Goal: Information Seeking & Learning: Find specific fact

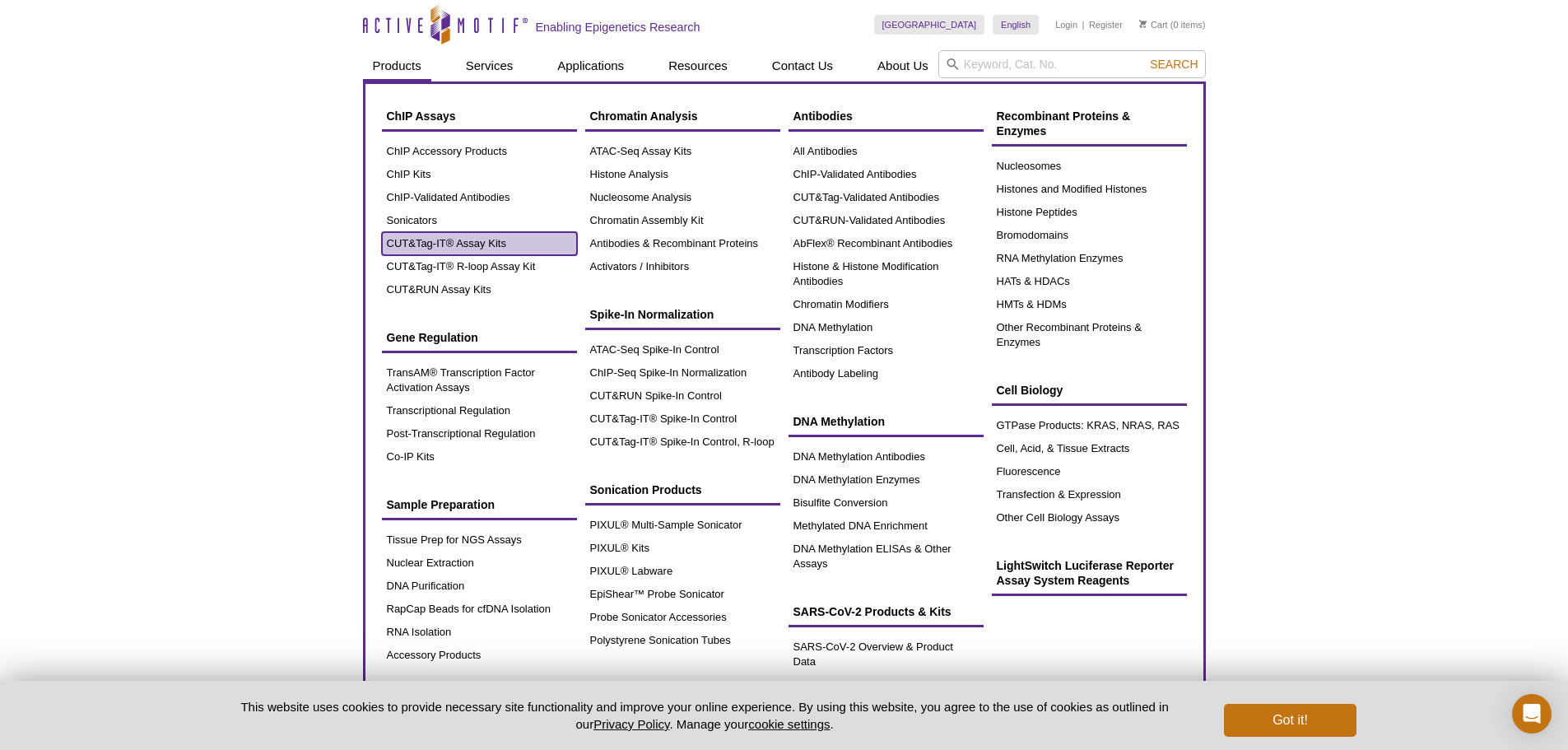
click at [440, 246] on link "CUT&Tag-IT® Assay Kits" at bounding box center [479, 244] width 195 height 23
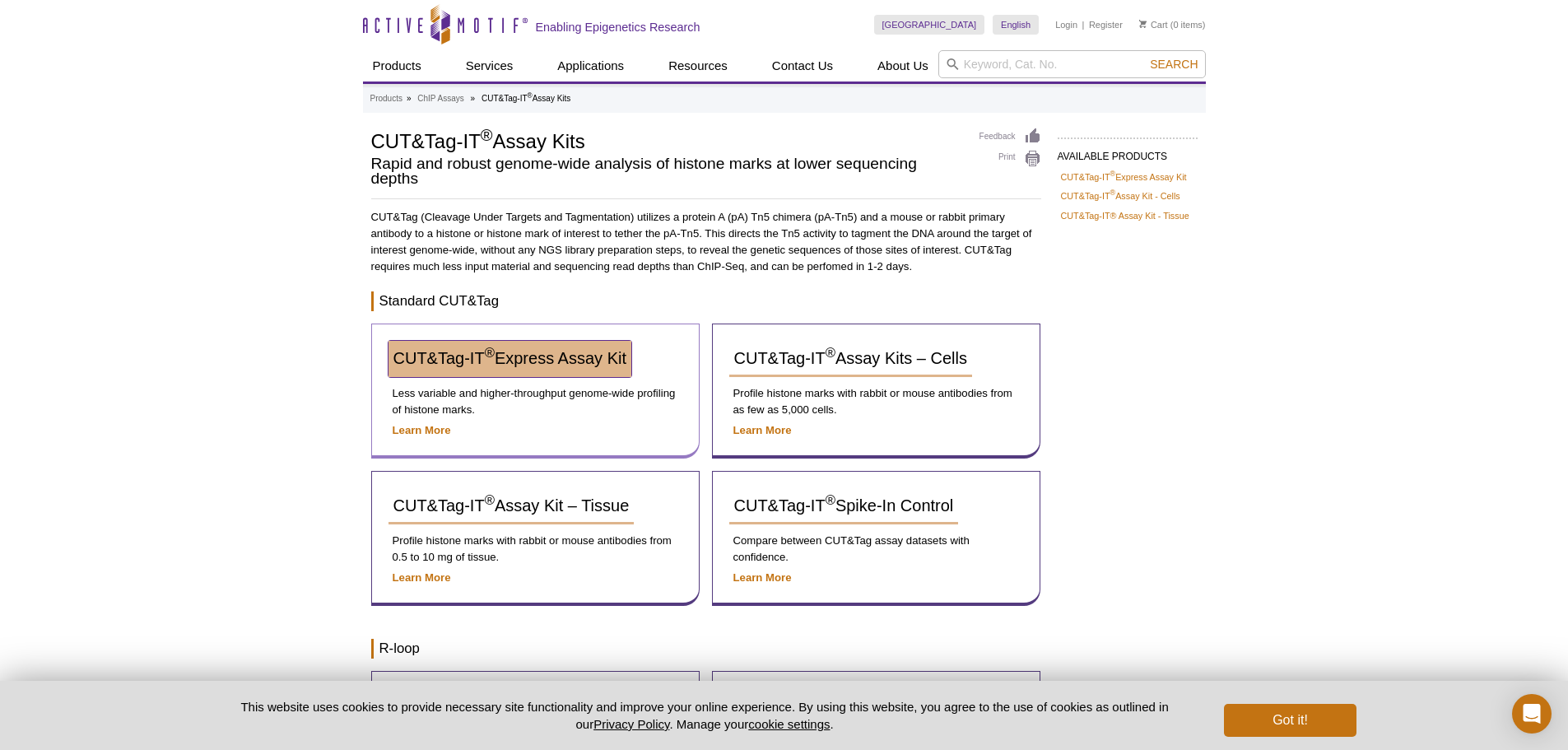
click at [581, 359] on span "CUT&Tag-IT ® Express Assay Kit" at bounding box center [510, 357] width 233 height 18
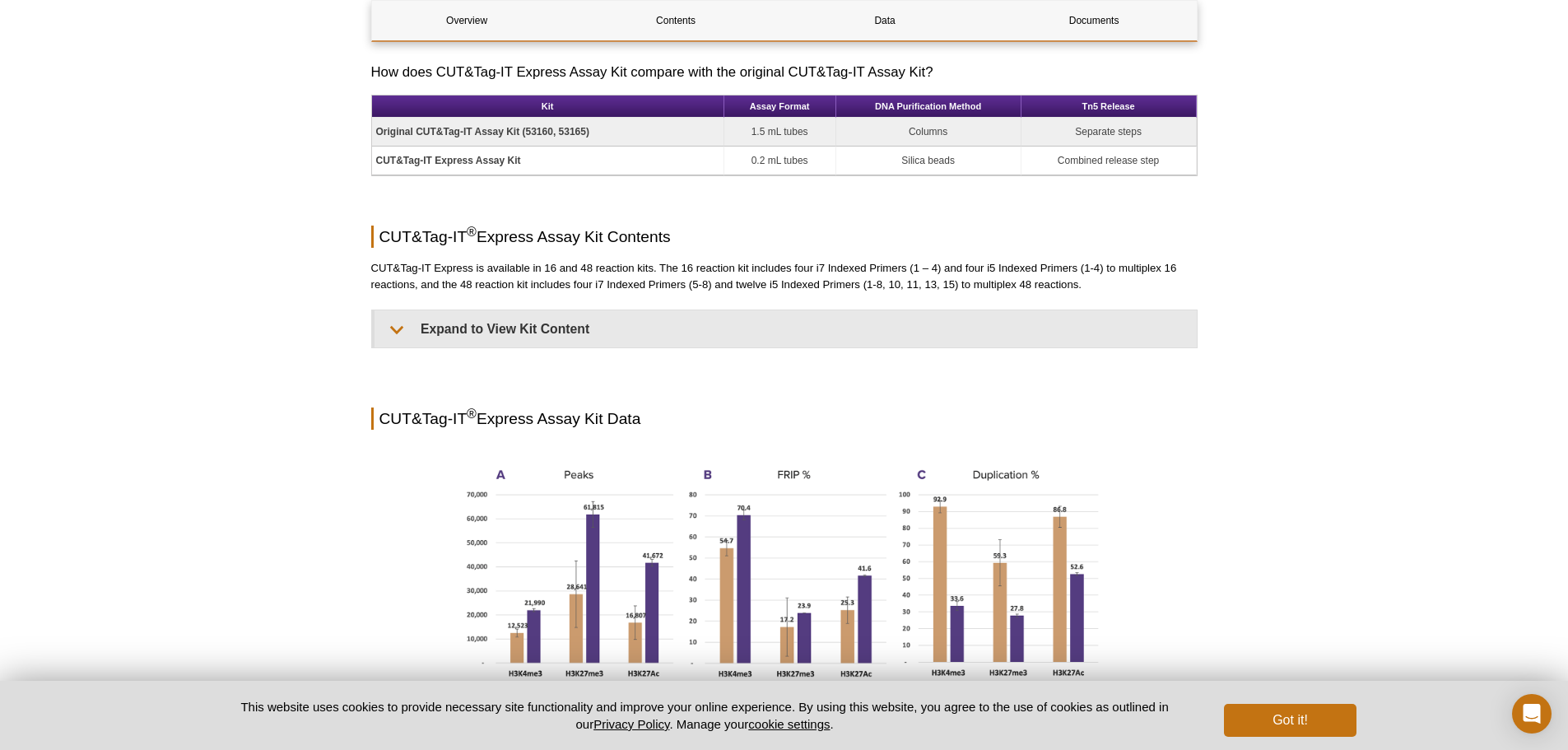
scroll to position [1070, 0]
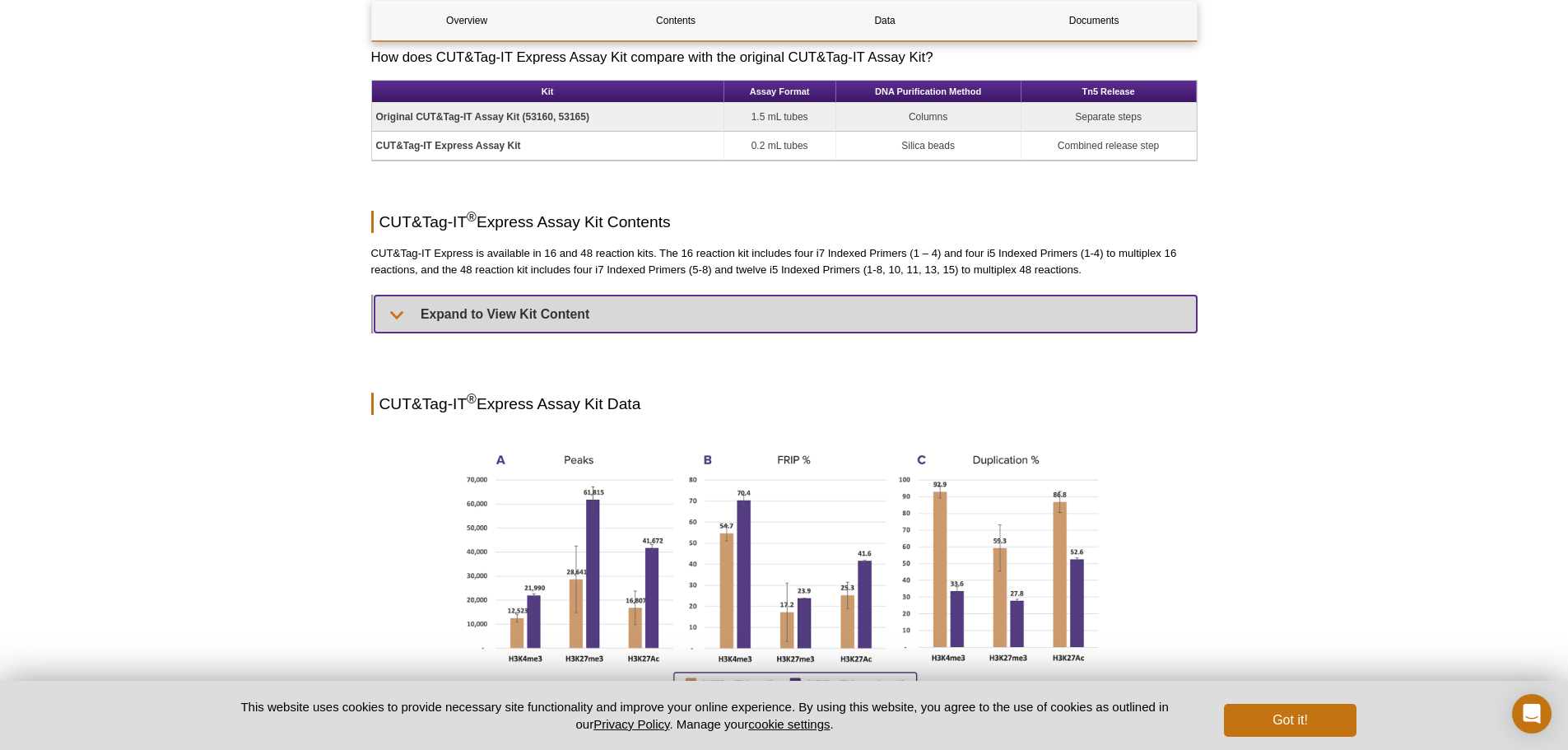
click at [559, 315] on summary "Expand to View Kit Content" at bounding box center [786, 314] width 822 height 37
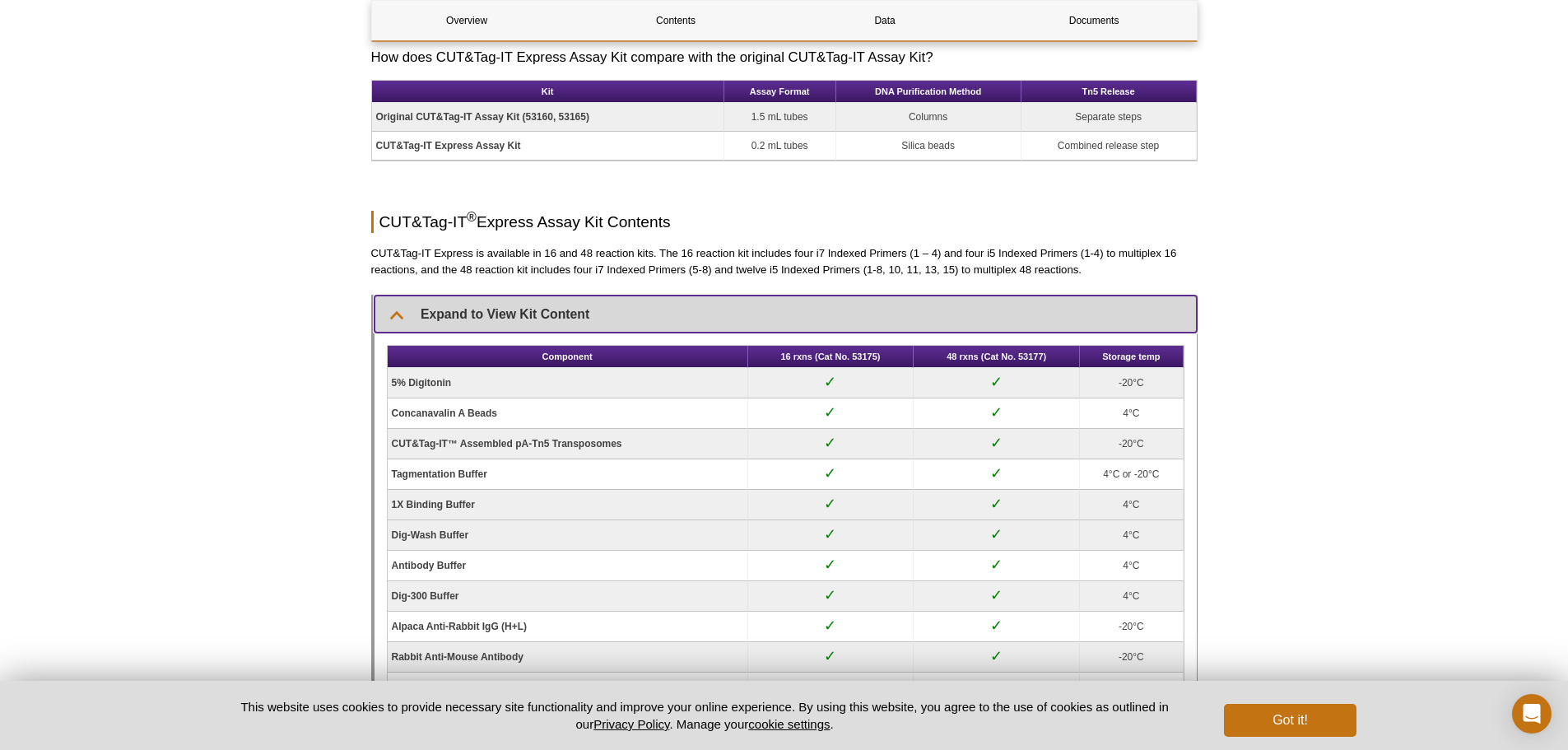
click at [559, 315] on summary "Expand to View Kit Content" at bounding box center [786, 314] width 822 height 37
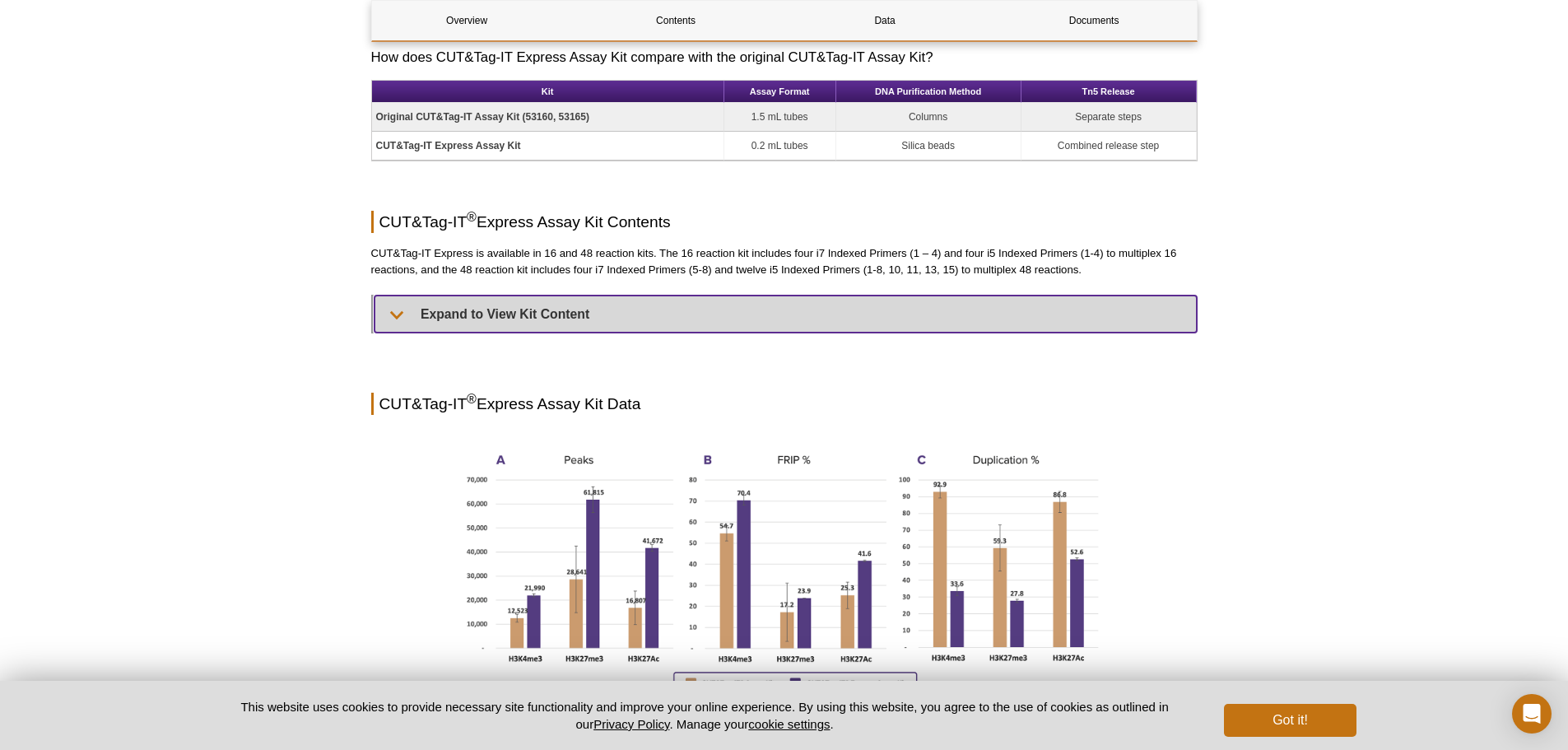
click at [559, 315] on summary "Expand to View Kit Content" at bounding box center [786, 314] width 822 height 37
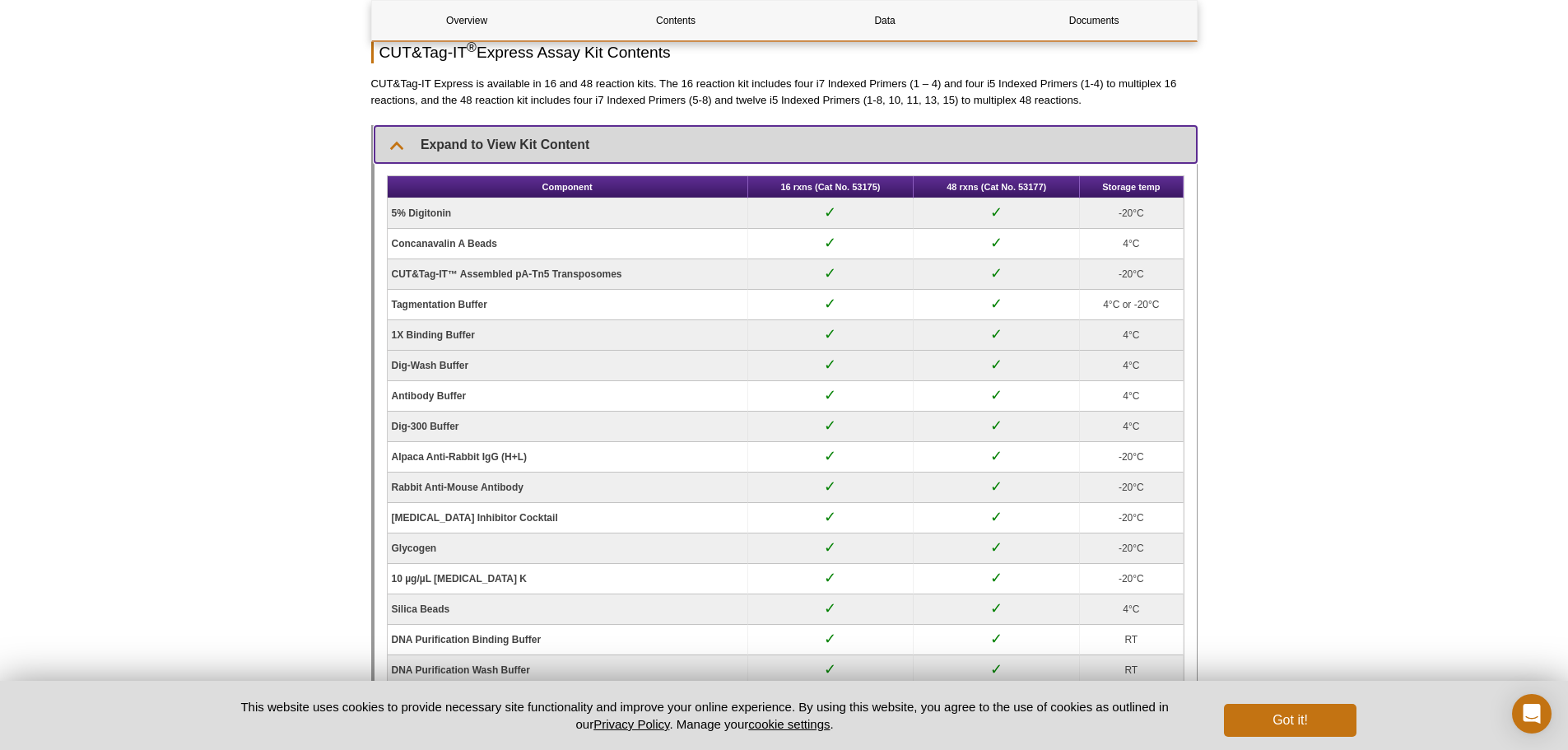
scroll to position [1152, 0]
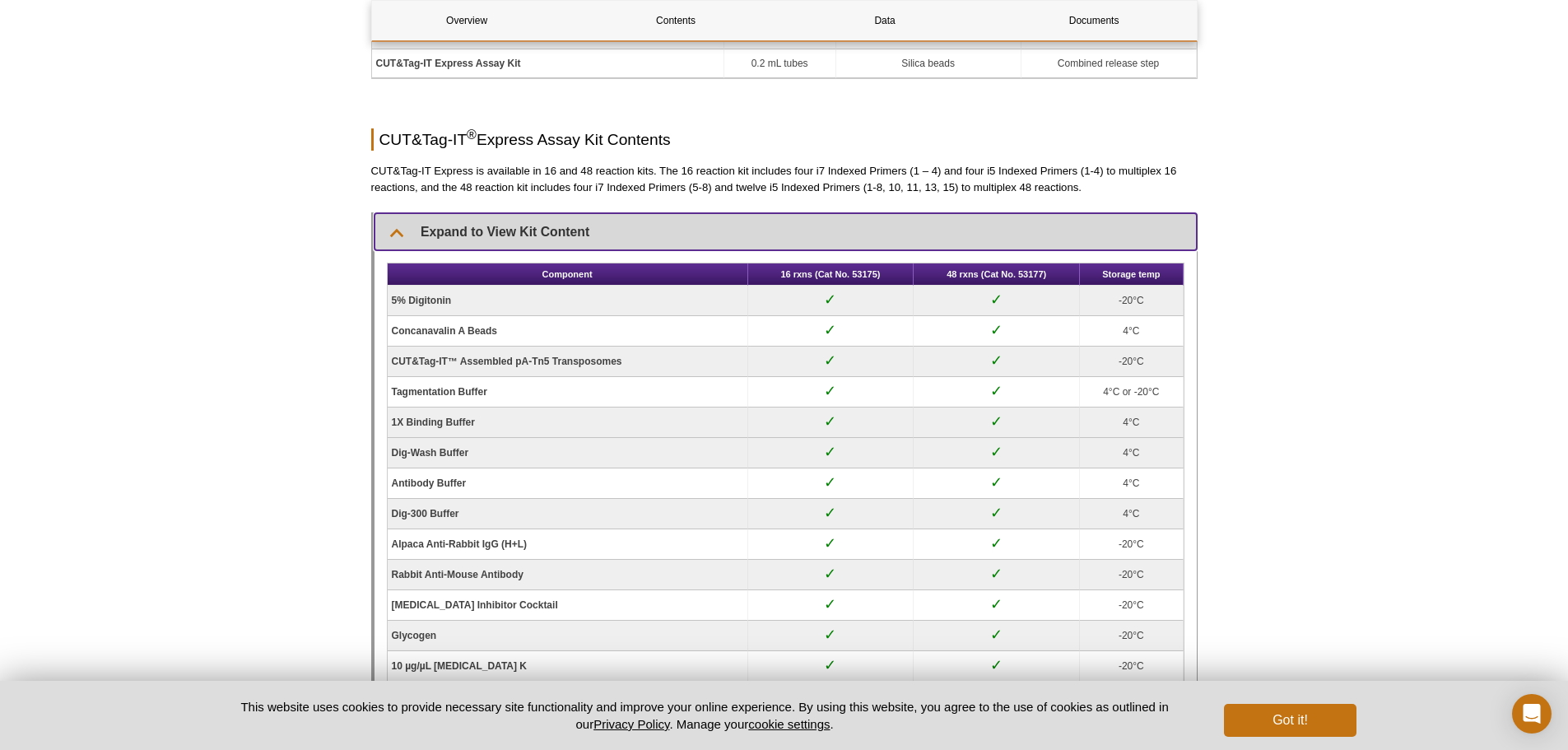
click at [401, 219] on summary "Expand to View Kit Content" at bounding box center [786, 232] width 822 height 37
click at [430, 231] on summary "Expand to View Kit Content" at bounding box center [786, 232] width 822 height 37
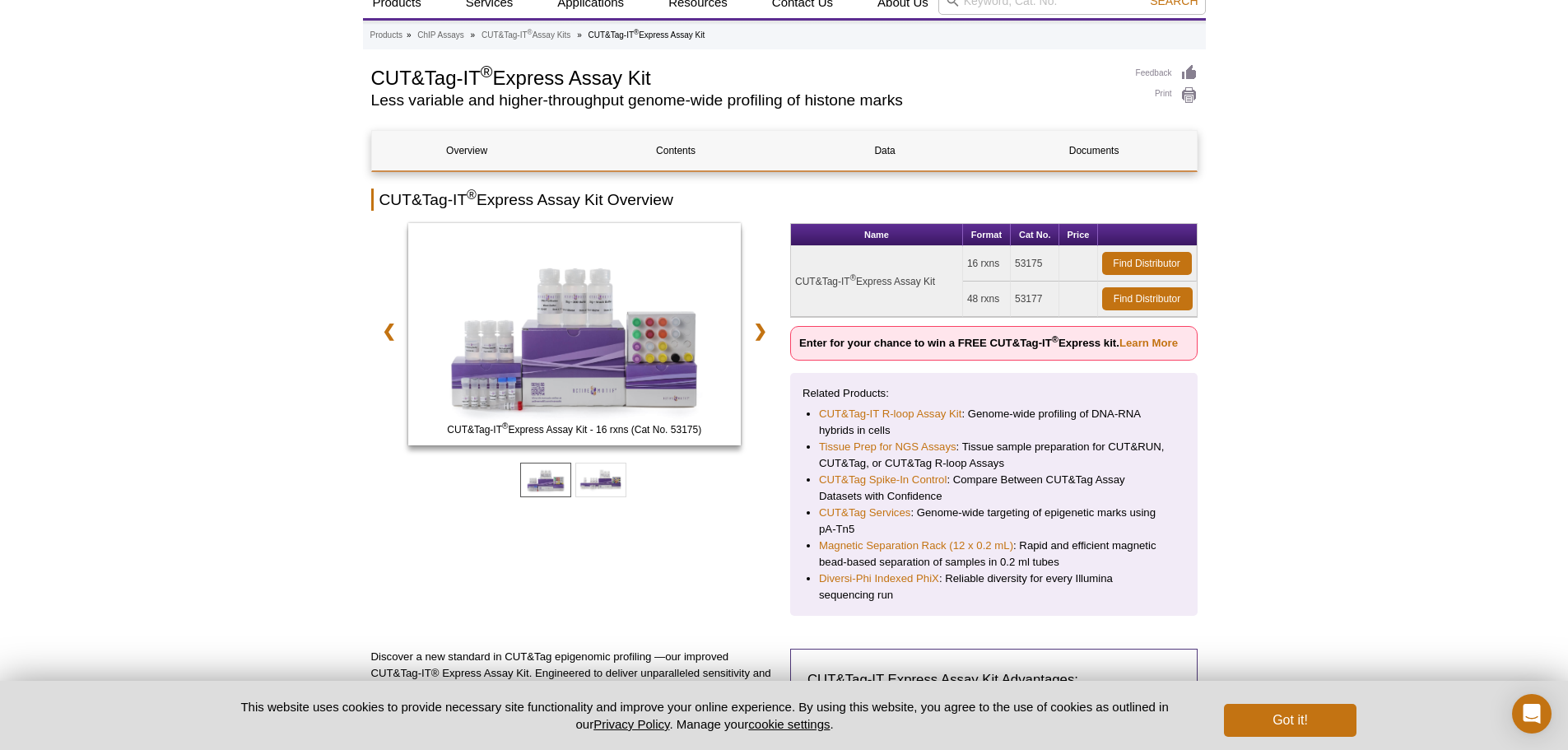
scroll to position [0, 0]
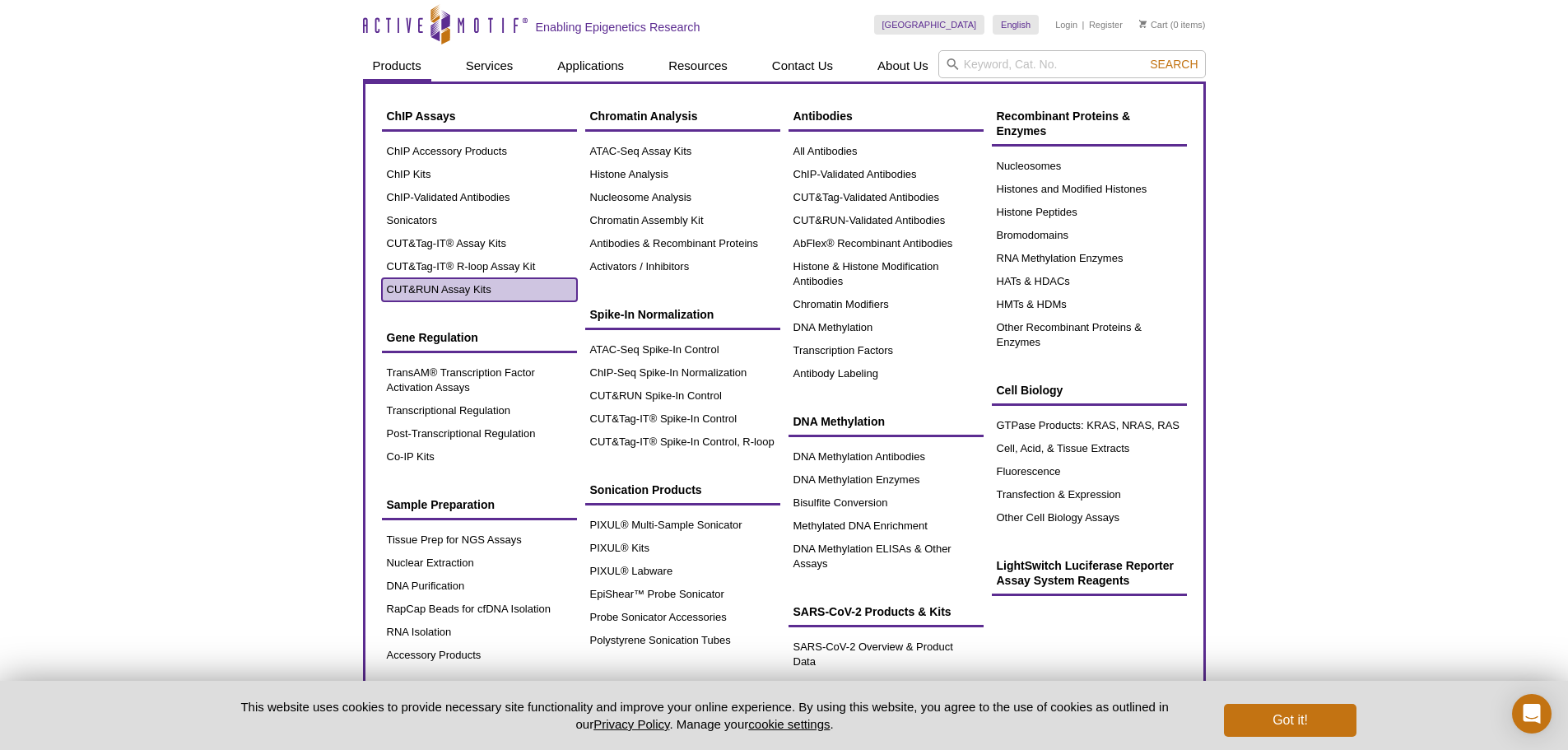
click at [465, 280] on link "CUT&RUN Assay Kits" at bounding box center [479, 290] width 195 height 23
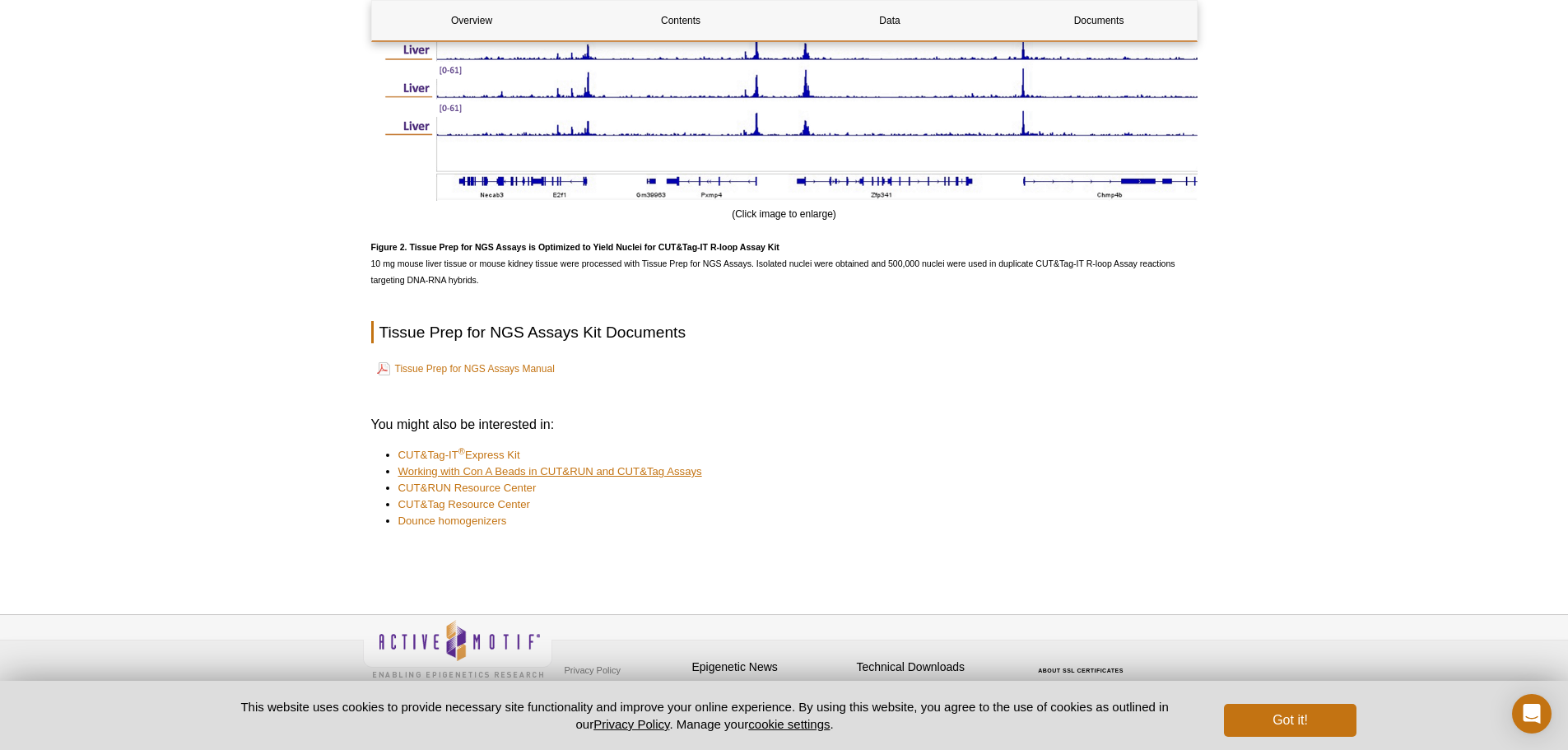
scroll to position [1849, 0]
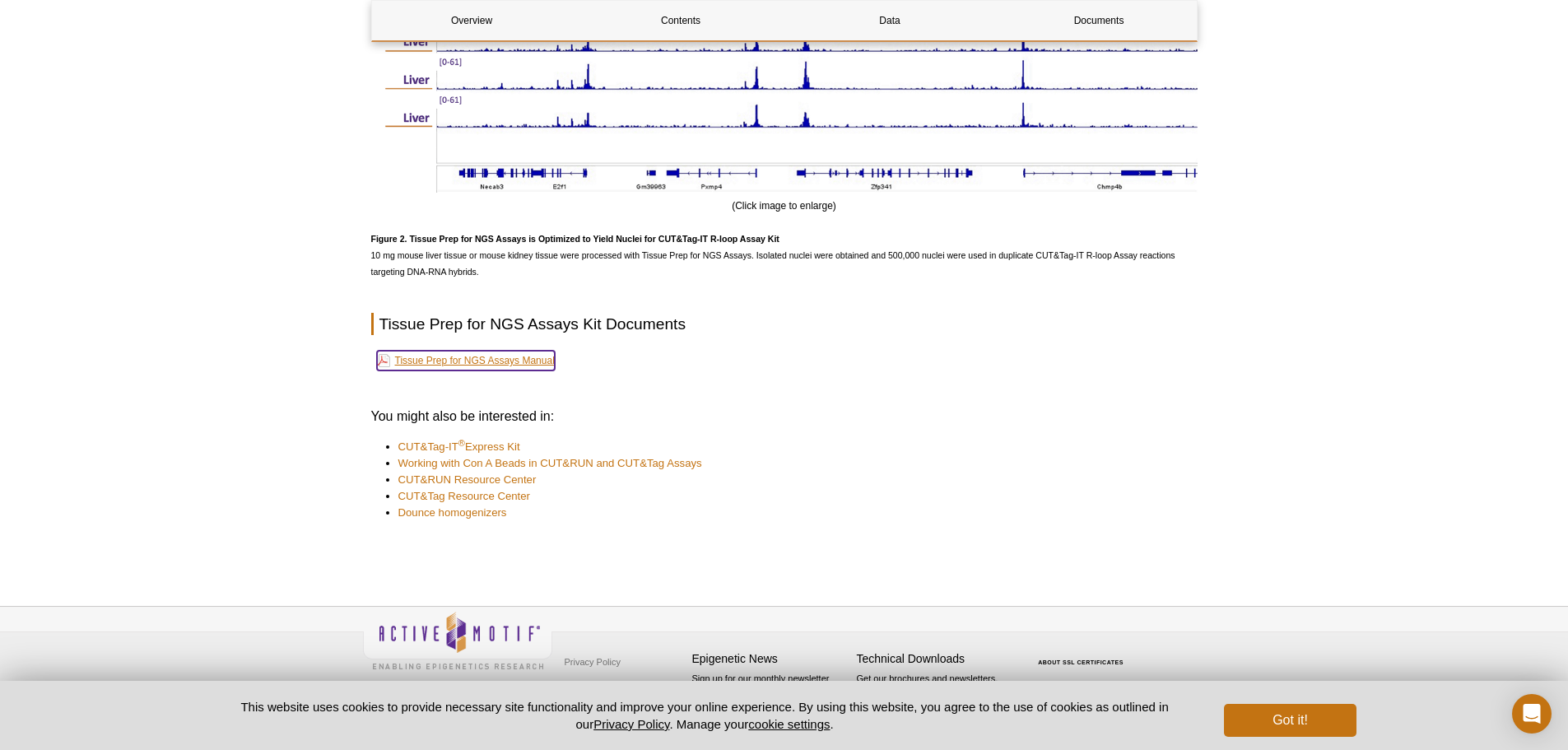
click at [463, 358] on link "Tissue Prep for NGS Assays Manual" at bounding box center [466, 360] width 178 height 20
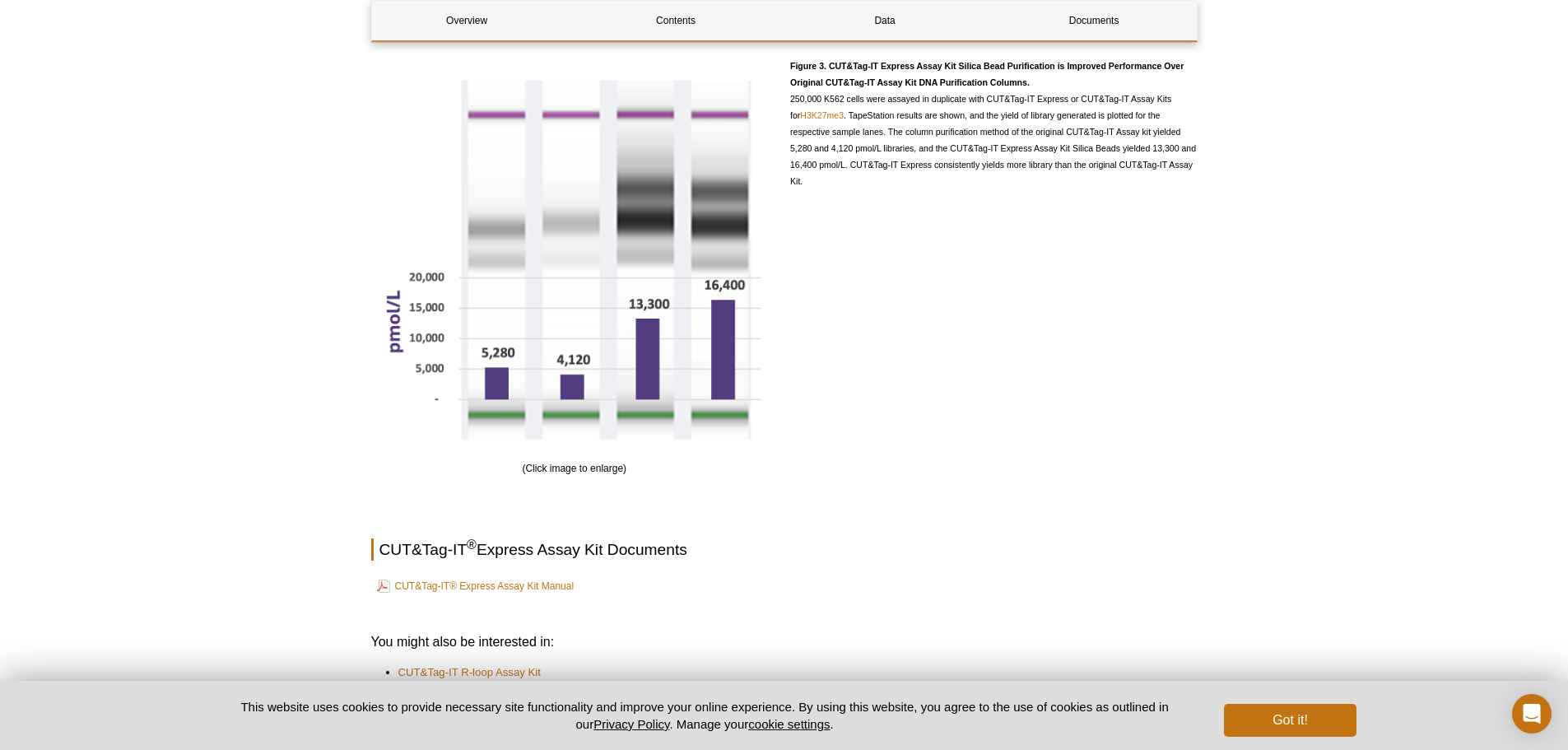
scroll to position [2469, 0]
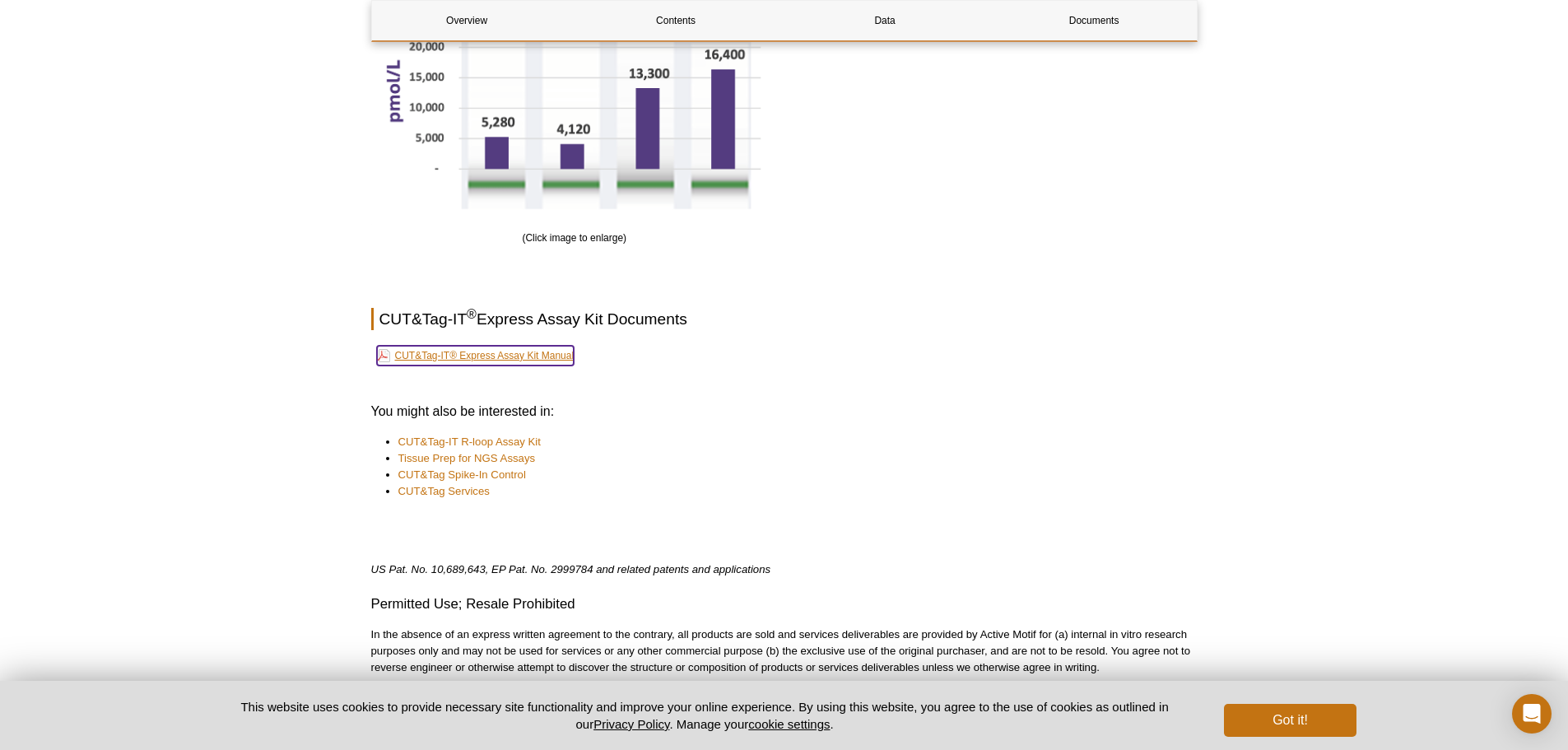
click at [474, 351] on link "CUT&Tag-IT® Express Assay Kit Manual" at bounding box center [476, 355] width 198 height 20
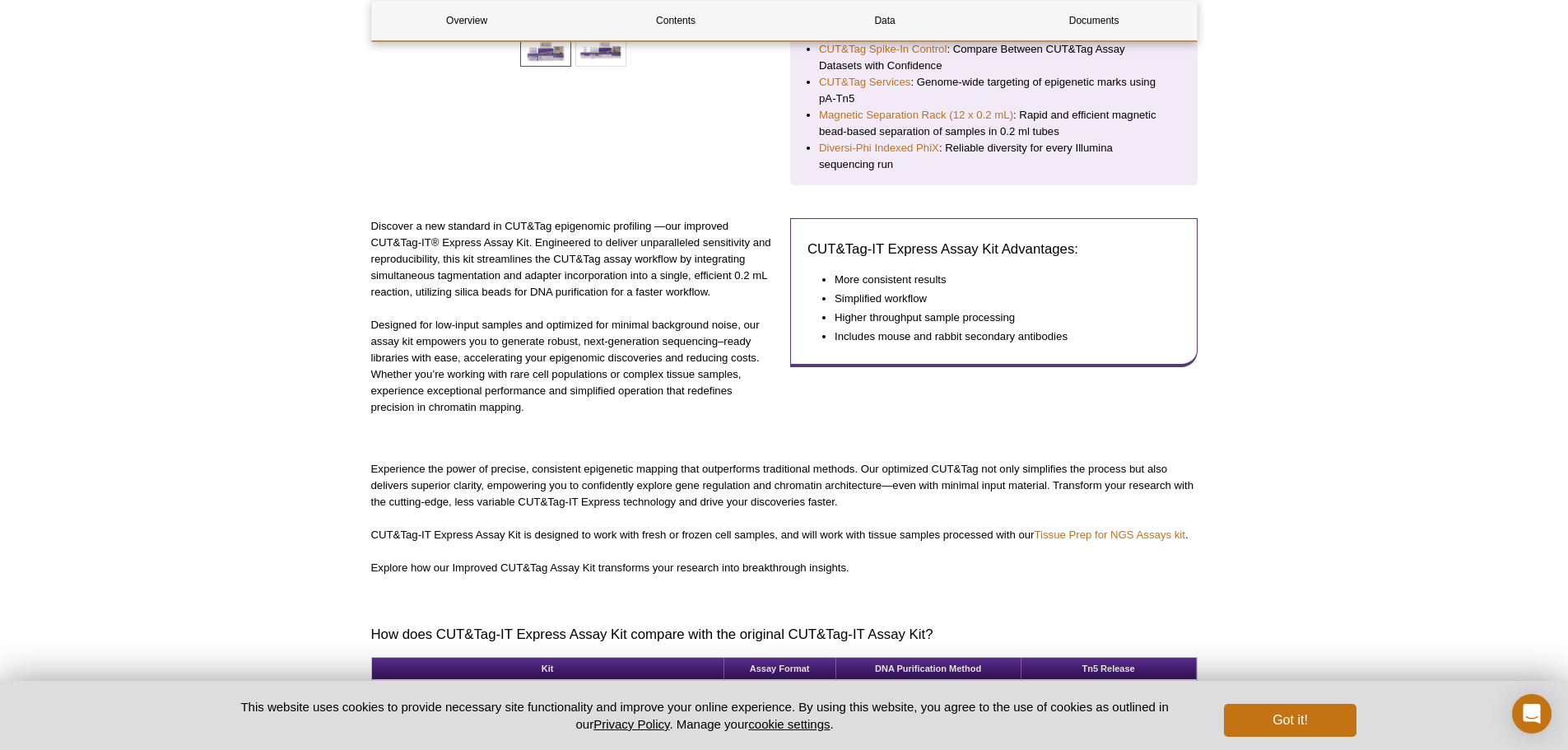
scroll to position [0, 0]
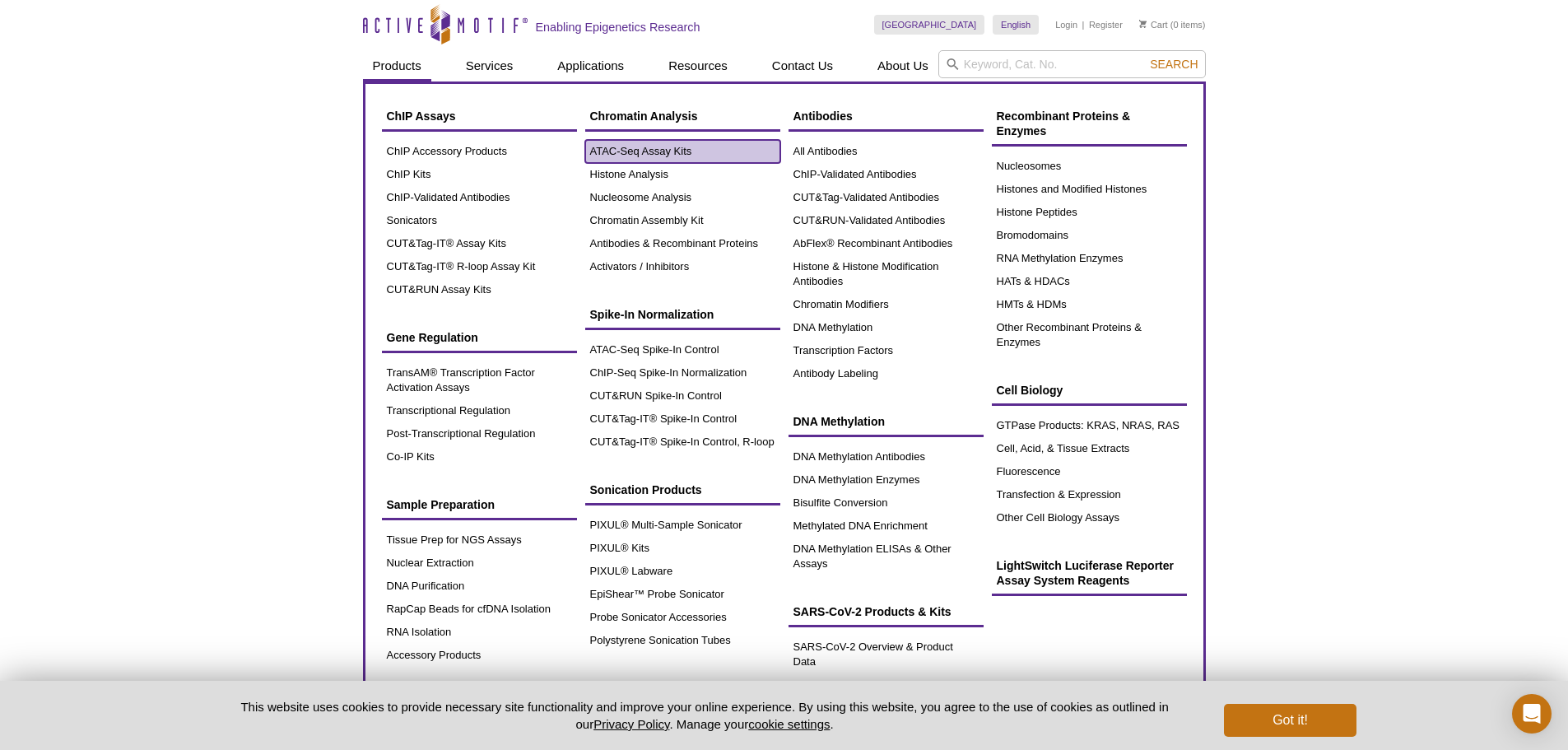
click at [643, 149] on link "ATAC-Seq Assay Kits" at bounding box center [682, 152] width 195 height 23
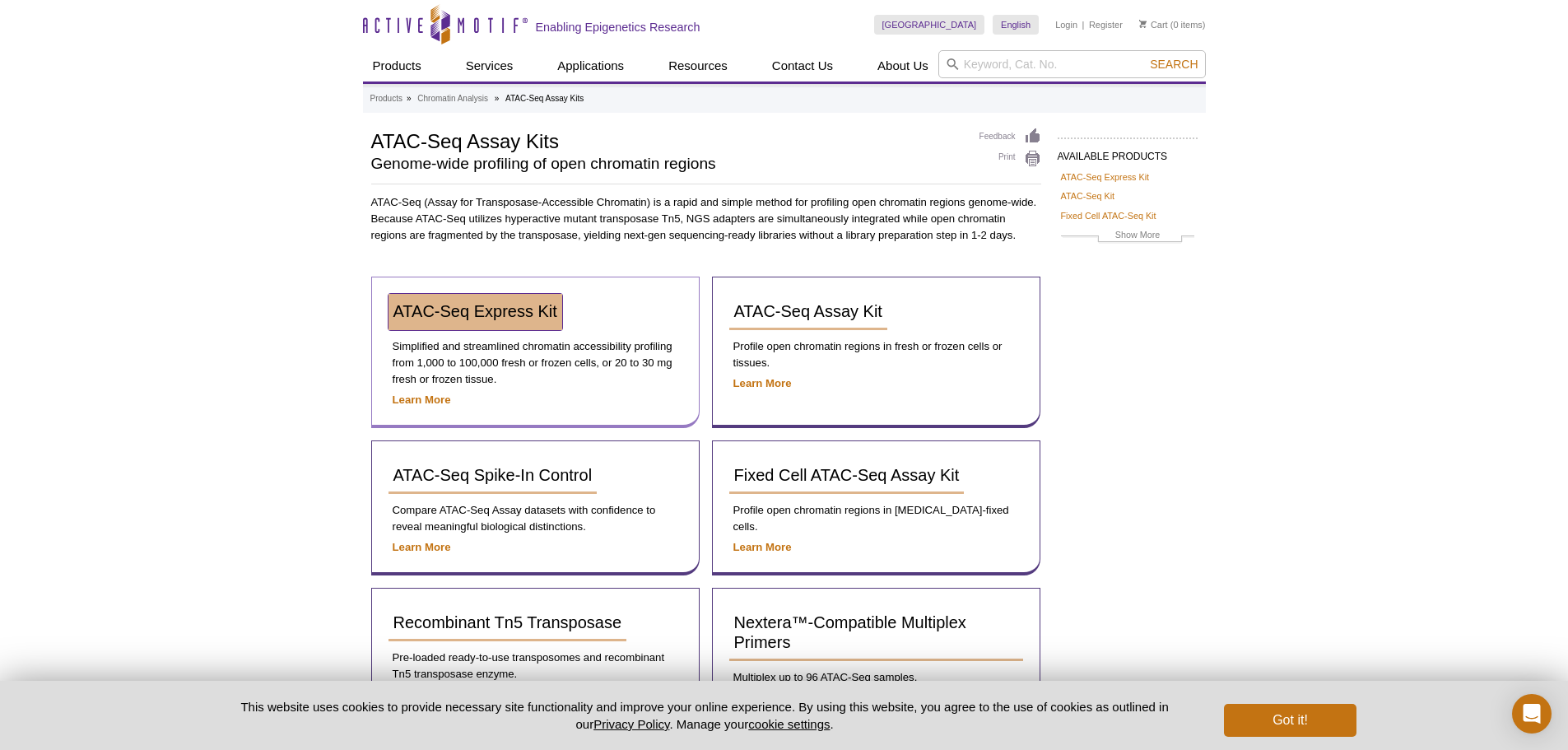
click at [476, 312] on span "ATAC-Seq Express Kit" at bounding box center [475, 311] width 163 height 18
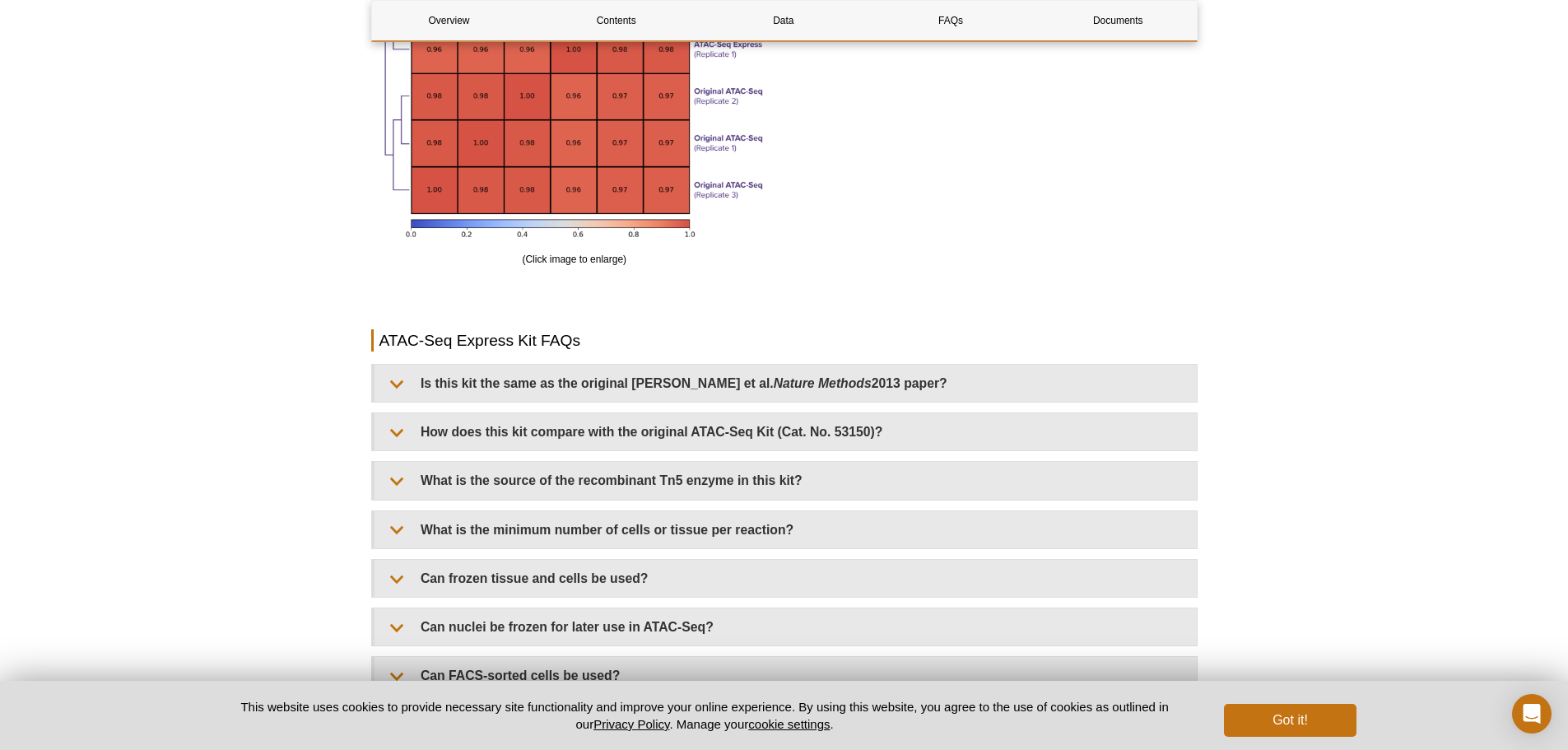
scroll to position [3375, 0]
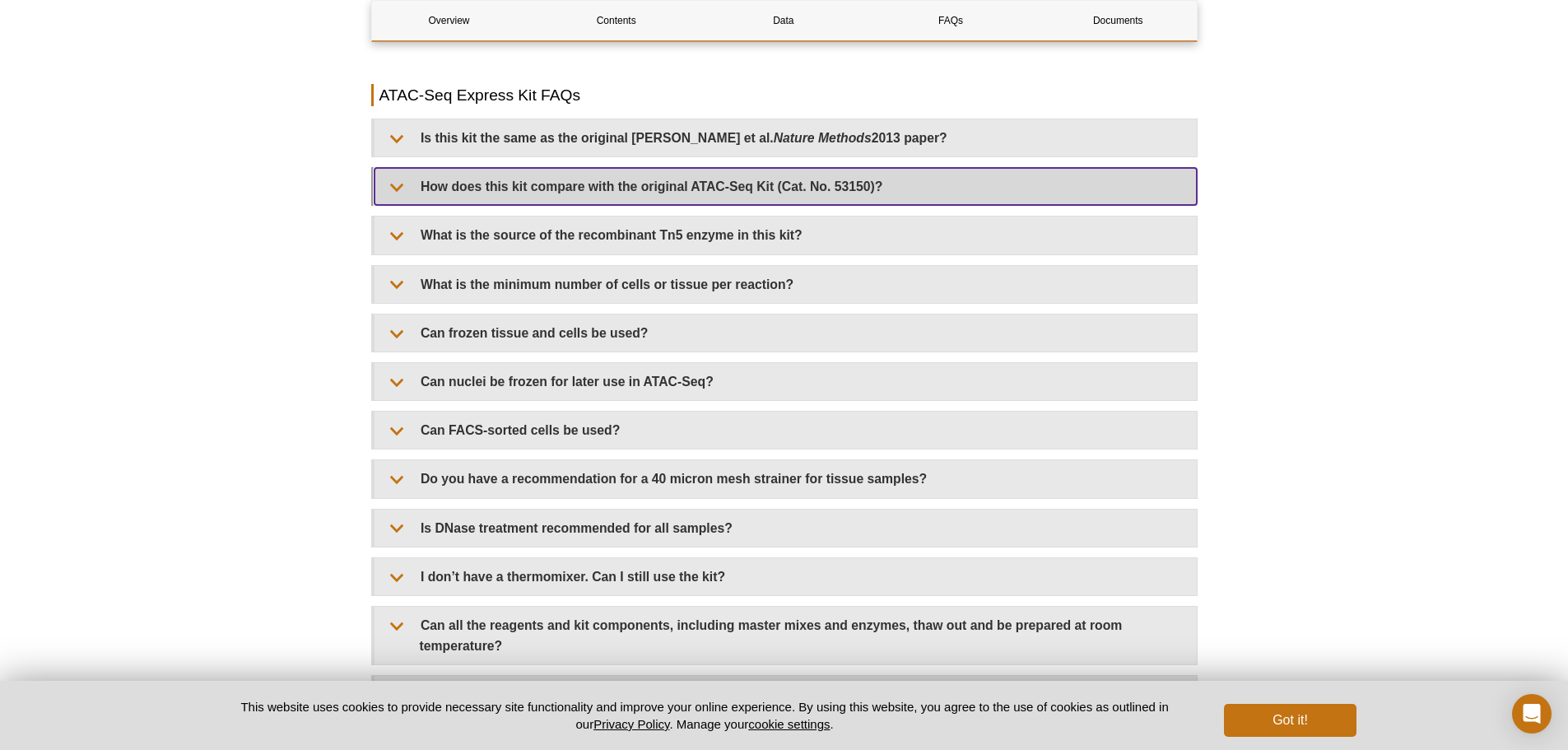
click at [893, 186] on summary "How does this kit compare with the original ATAC-Seq Kit (Cat. No. 53150)?" at bounding box center [786, 187] width 822 height 37
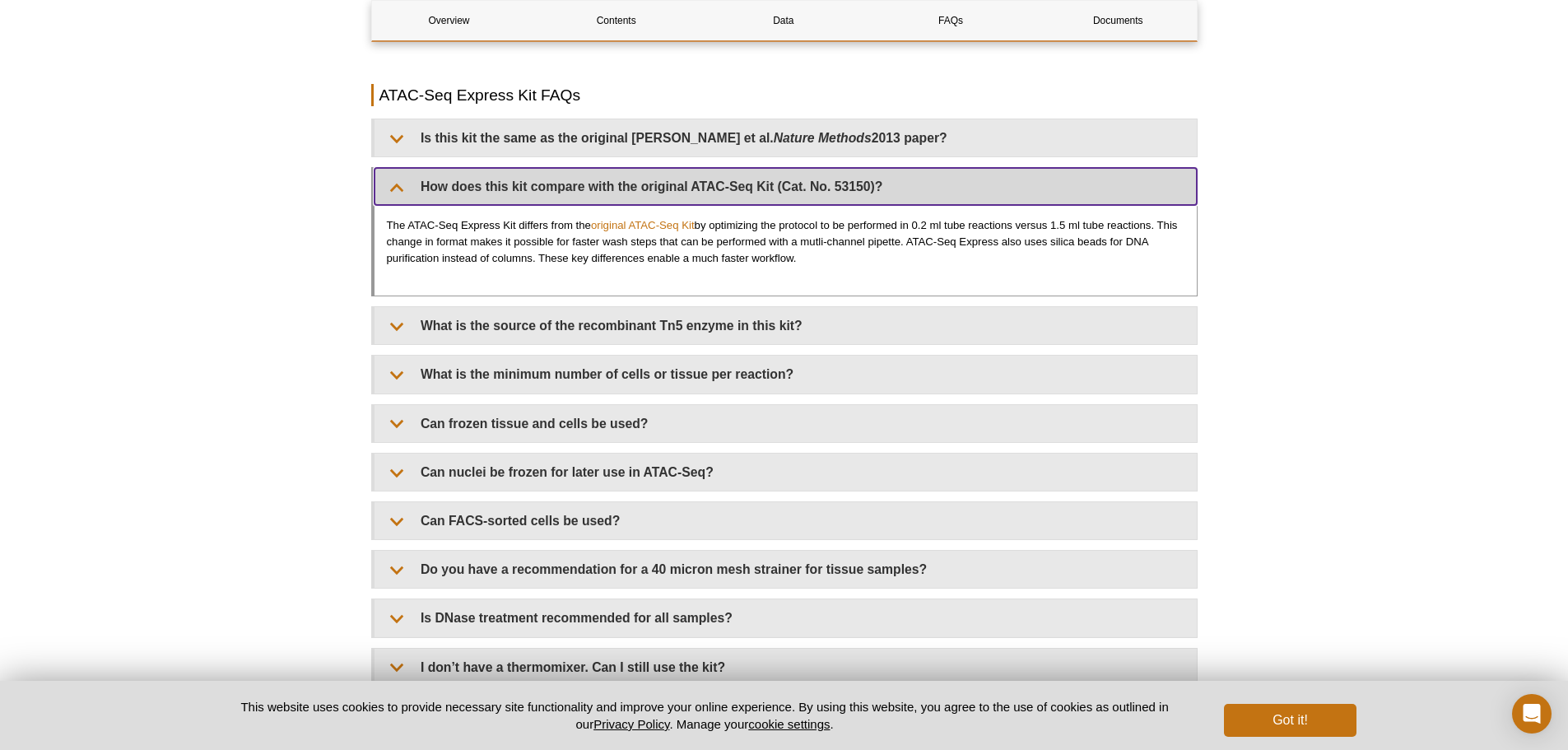
click at [893, 186] on summary "How does this kit compare with the original ATAC-Seq Kit (Cat. No. 53150)?" at bounding box center [786, 187] width 822 height 37
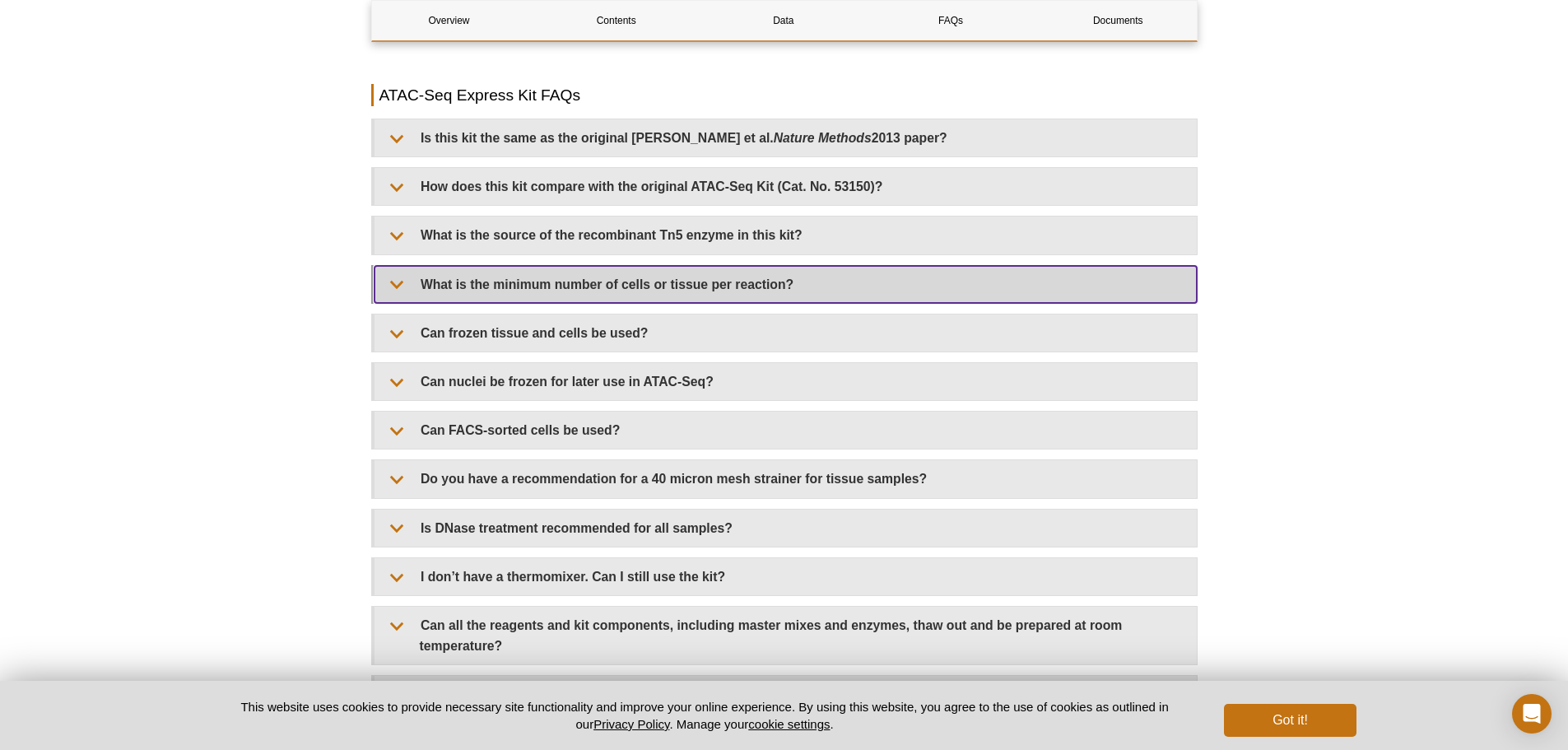
click at [731, 298] on summary "What is the minimum number of cells or tissue per reaction?" at bounding box center [786, 285] width 822 height 37
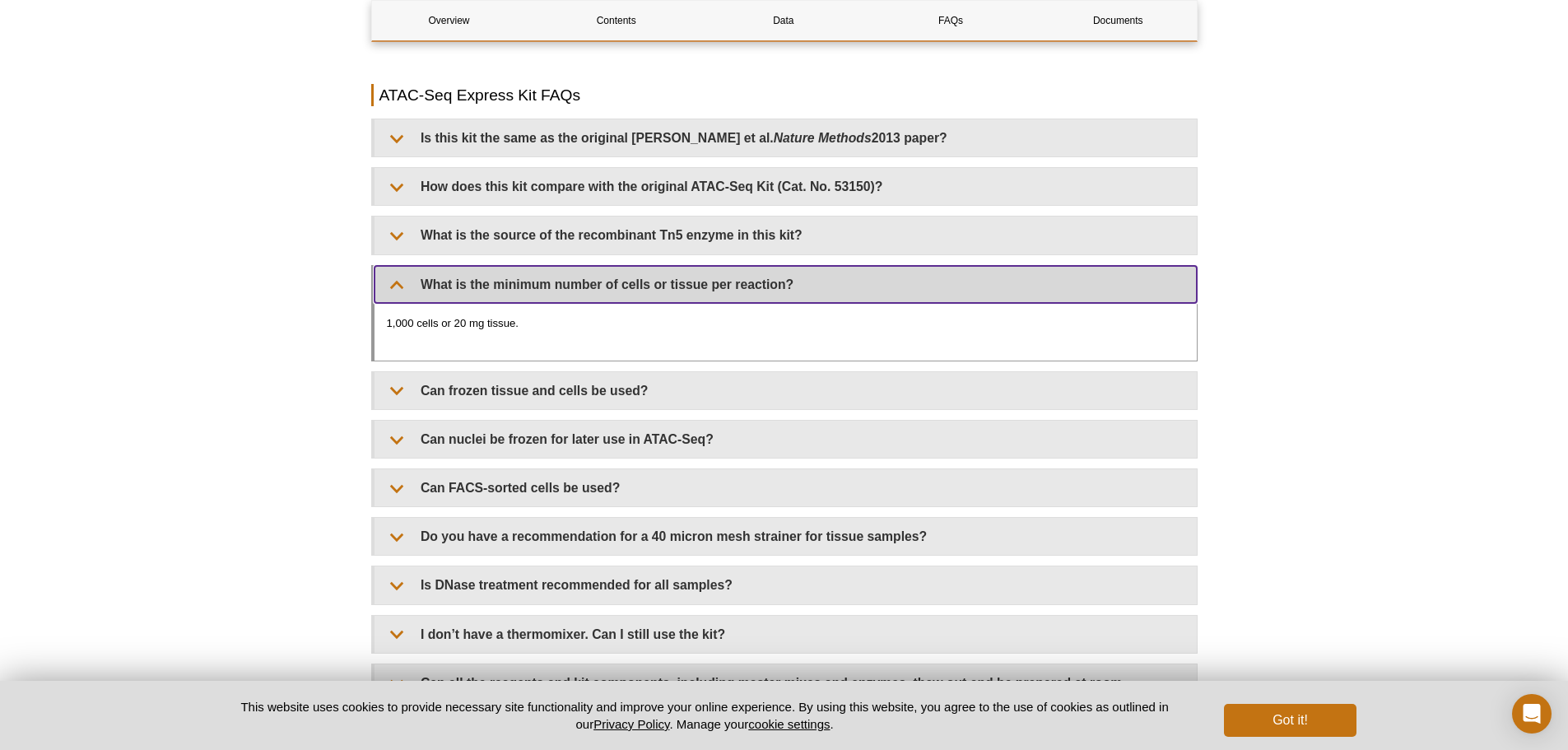
click at [730, 292] on summary "What is the minimum number of cells or tissue per reaction?" at bounding box center [786, 285] width 822 height 37
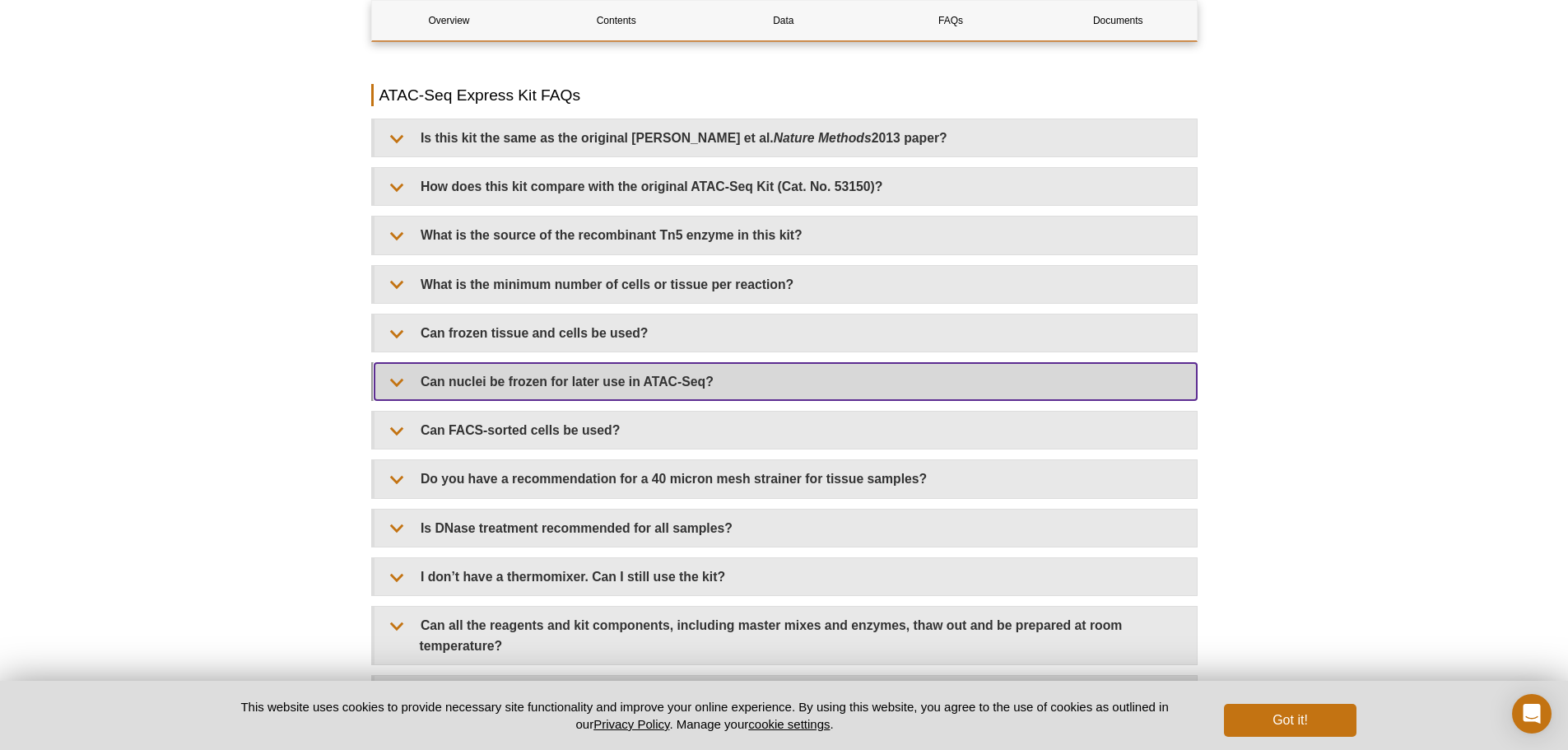
click at [707, 391] on summary "Can nuclei be frozen for later use in ATAC-Seq?" at bounding box center [786, 382] width 822 height 37
click at [709, 390] on summary "Can nuclei be frozen for later use in ATAC-Seq?" at bounding box center [786, 382] width 822 height 37
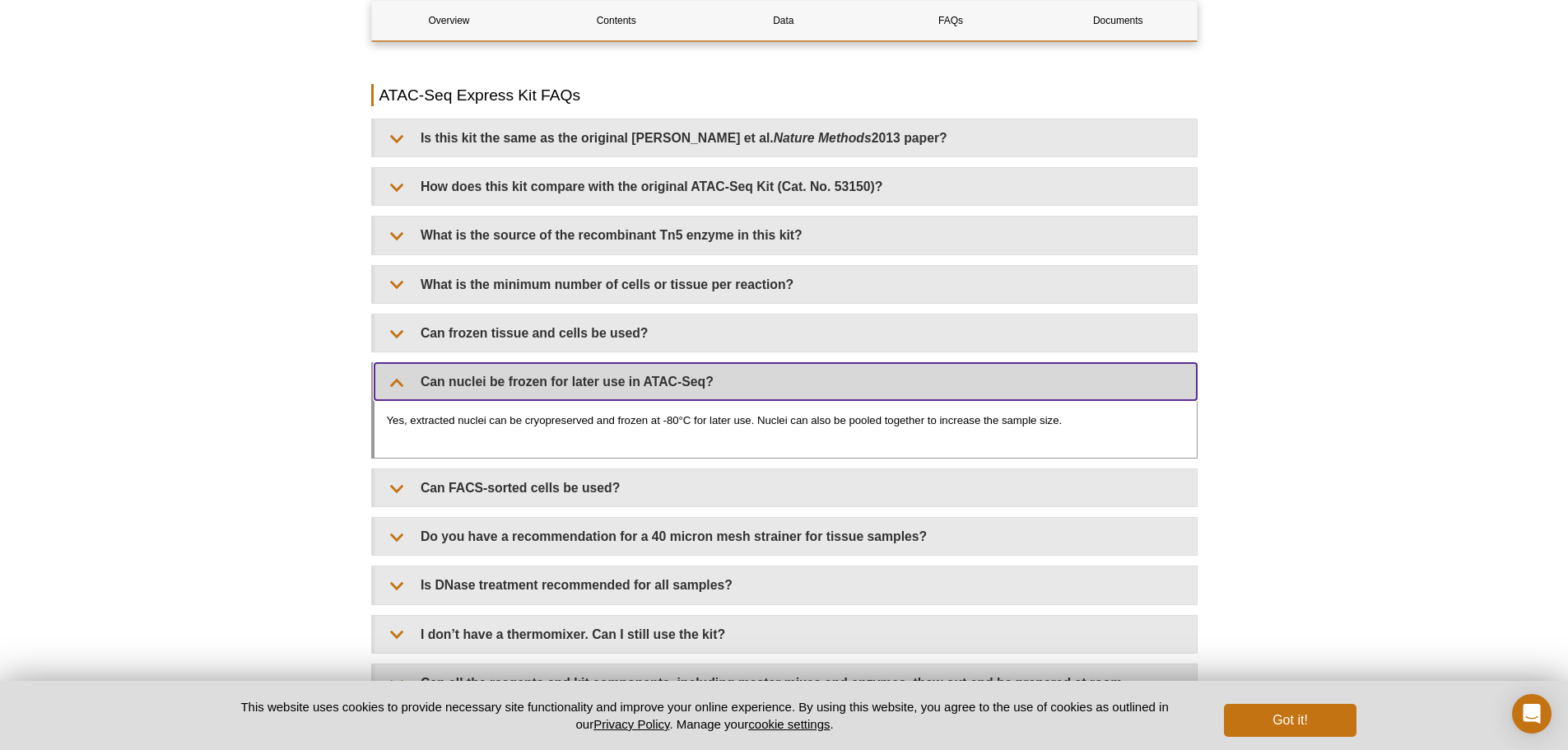
click at [709, 390] on summary "Can nuclei be frozen for later use in ATAC-Seq?" at bounding box center [786, 382] width 822 height 37
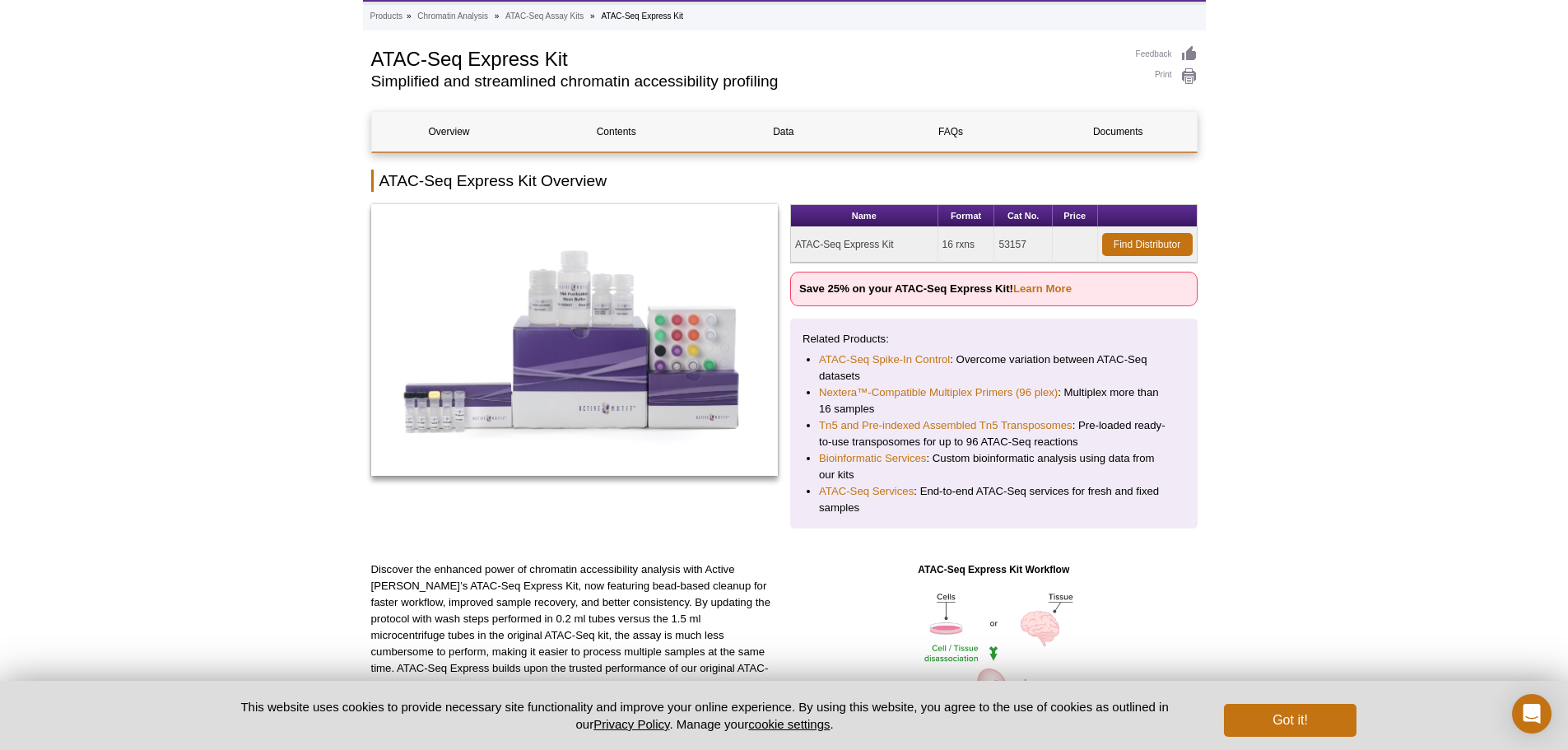
scroll to position [0, 0]
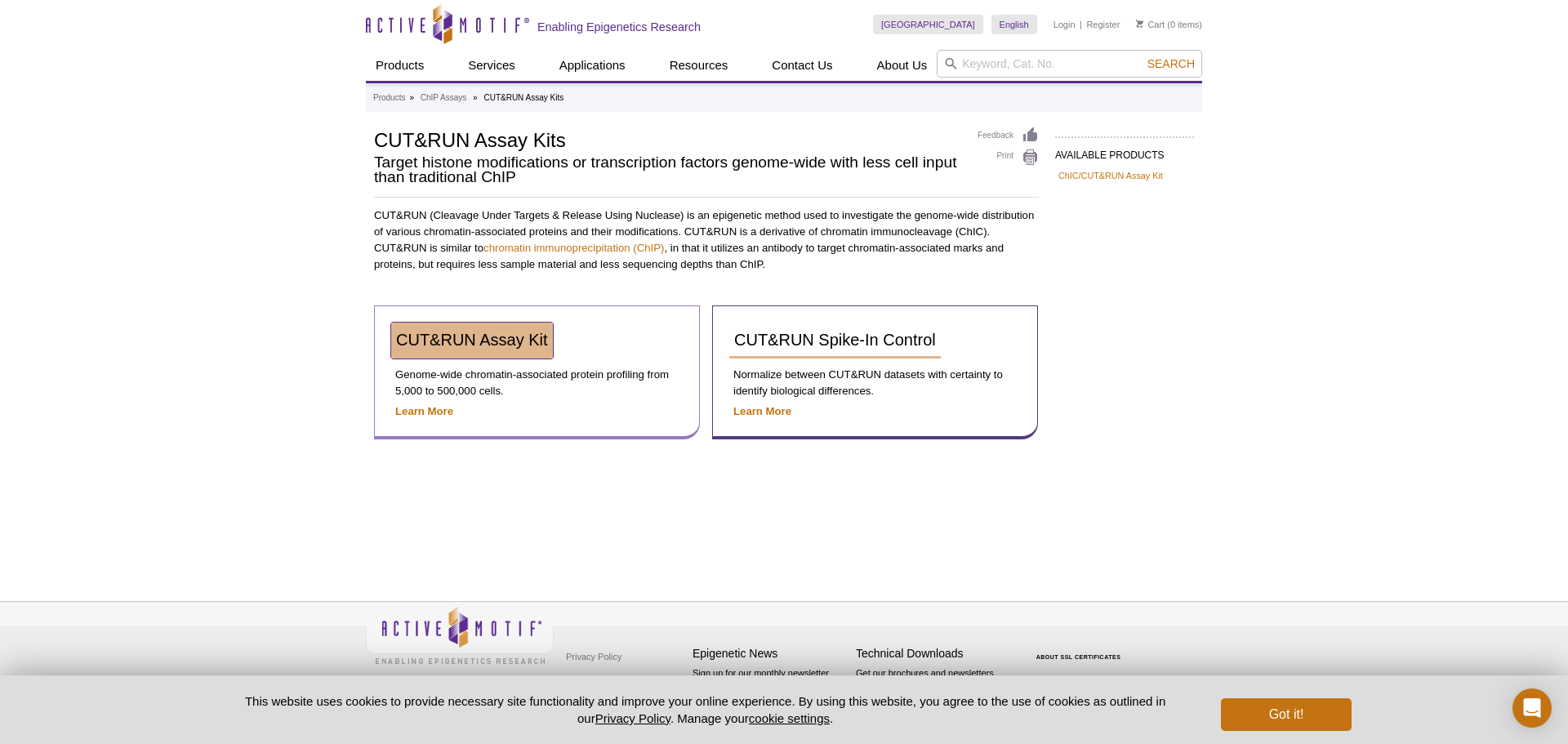
click at [498, 348] on span "CUT&RUN Assay Kit" at bounding box center [472, 340] width 152 height 17
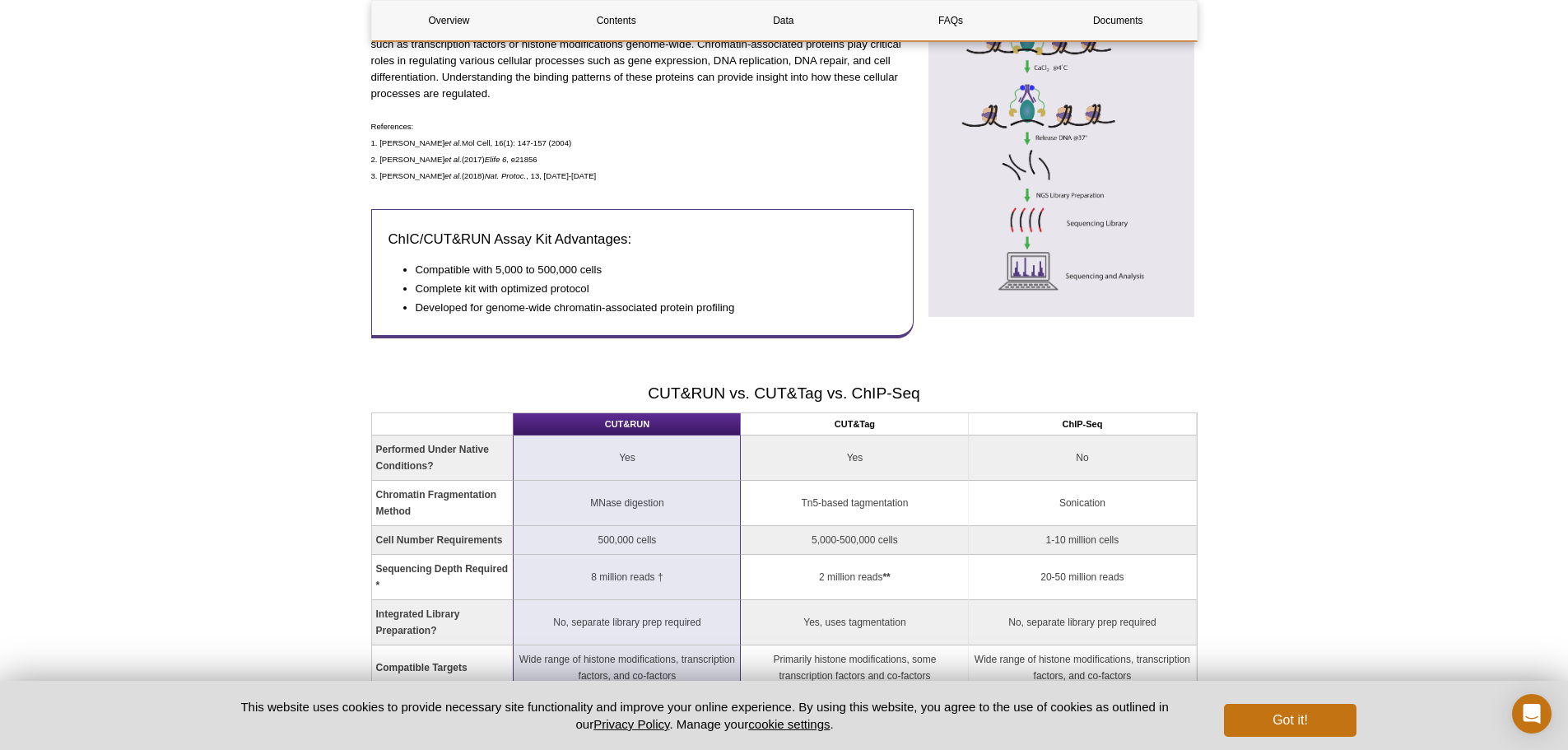
scroll to position [947, 0]
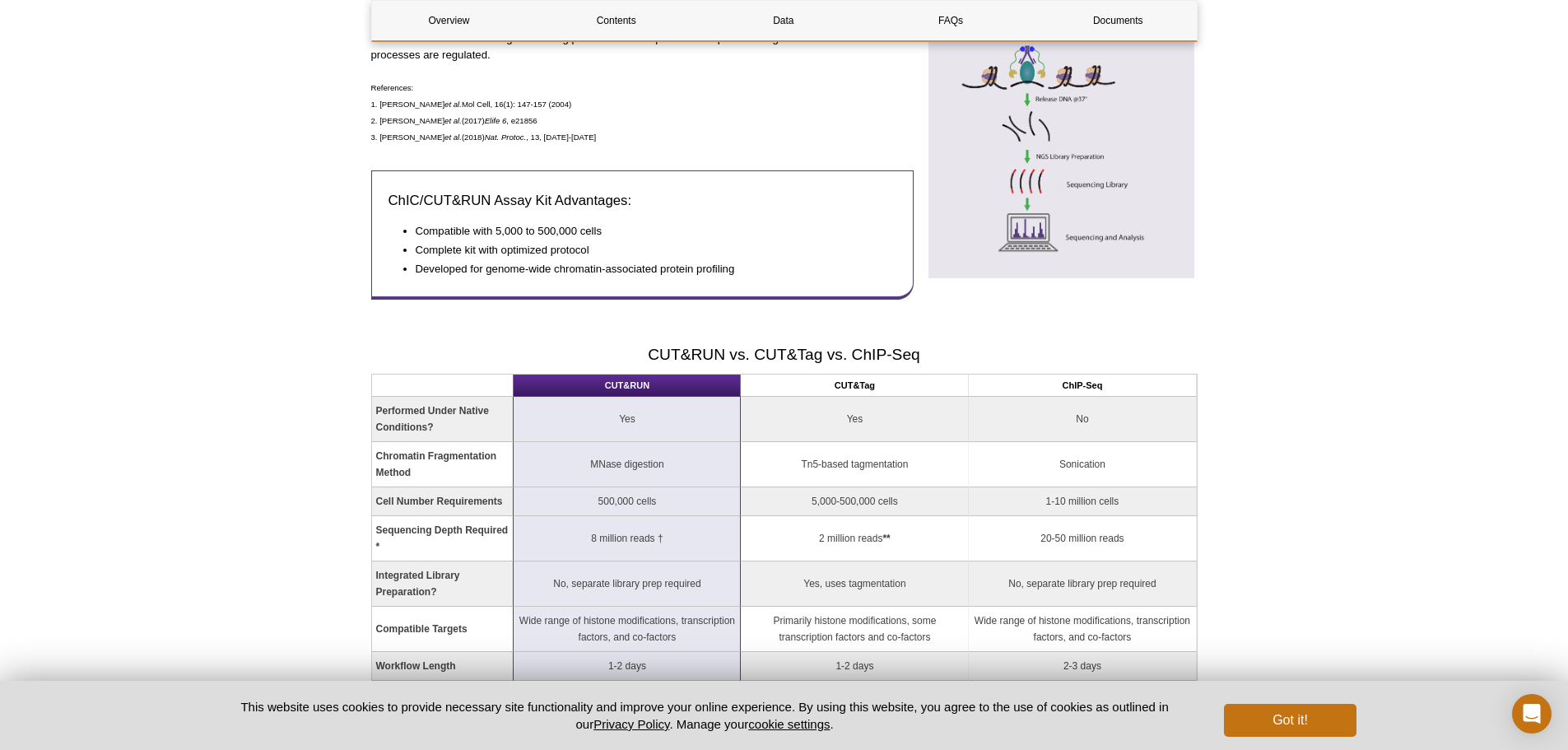
scroll to position [865, 0]
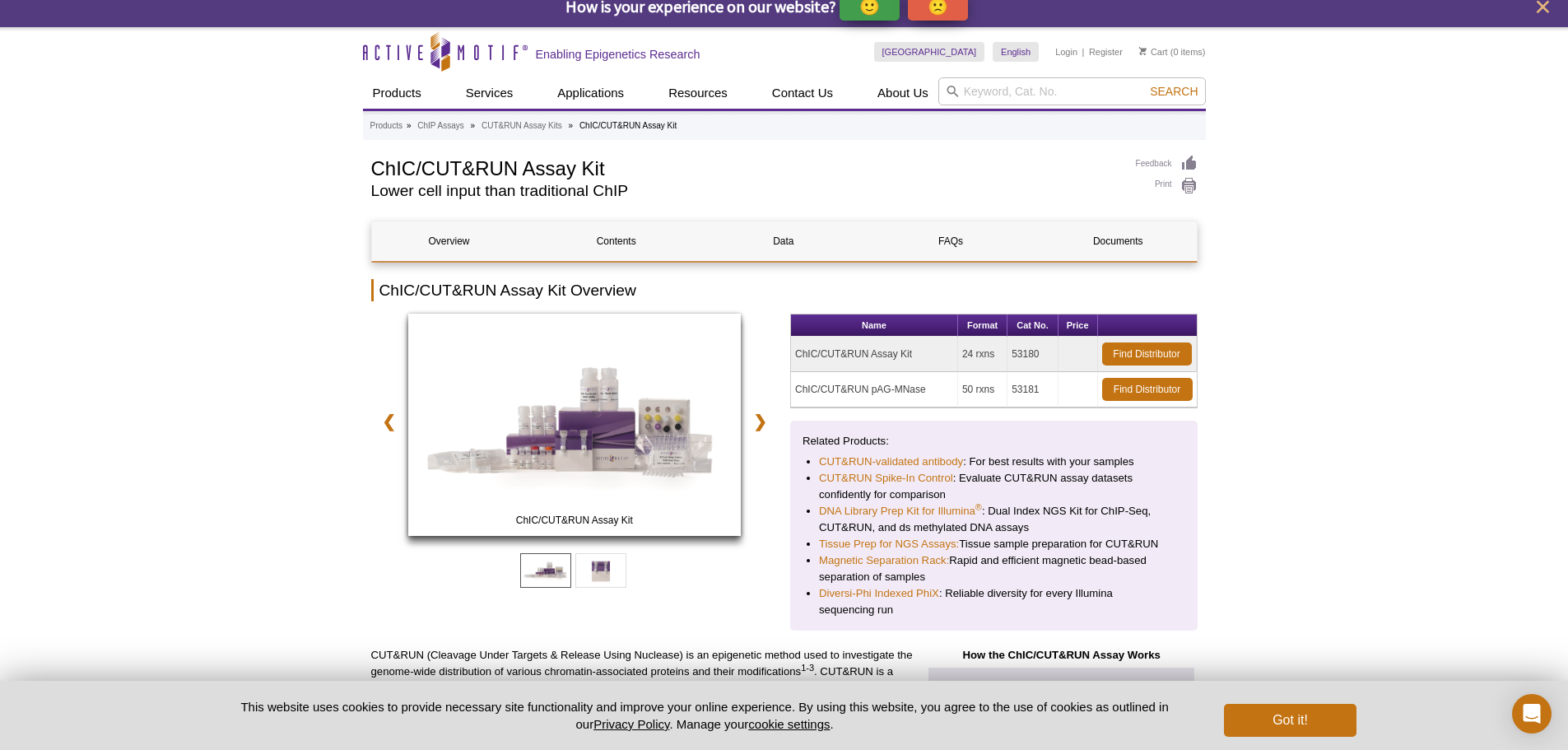
scroll to position [0, 0]
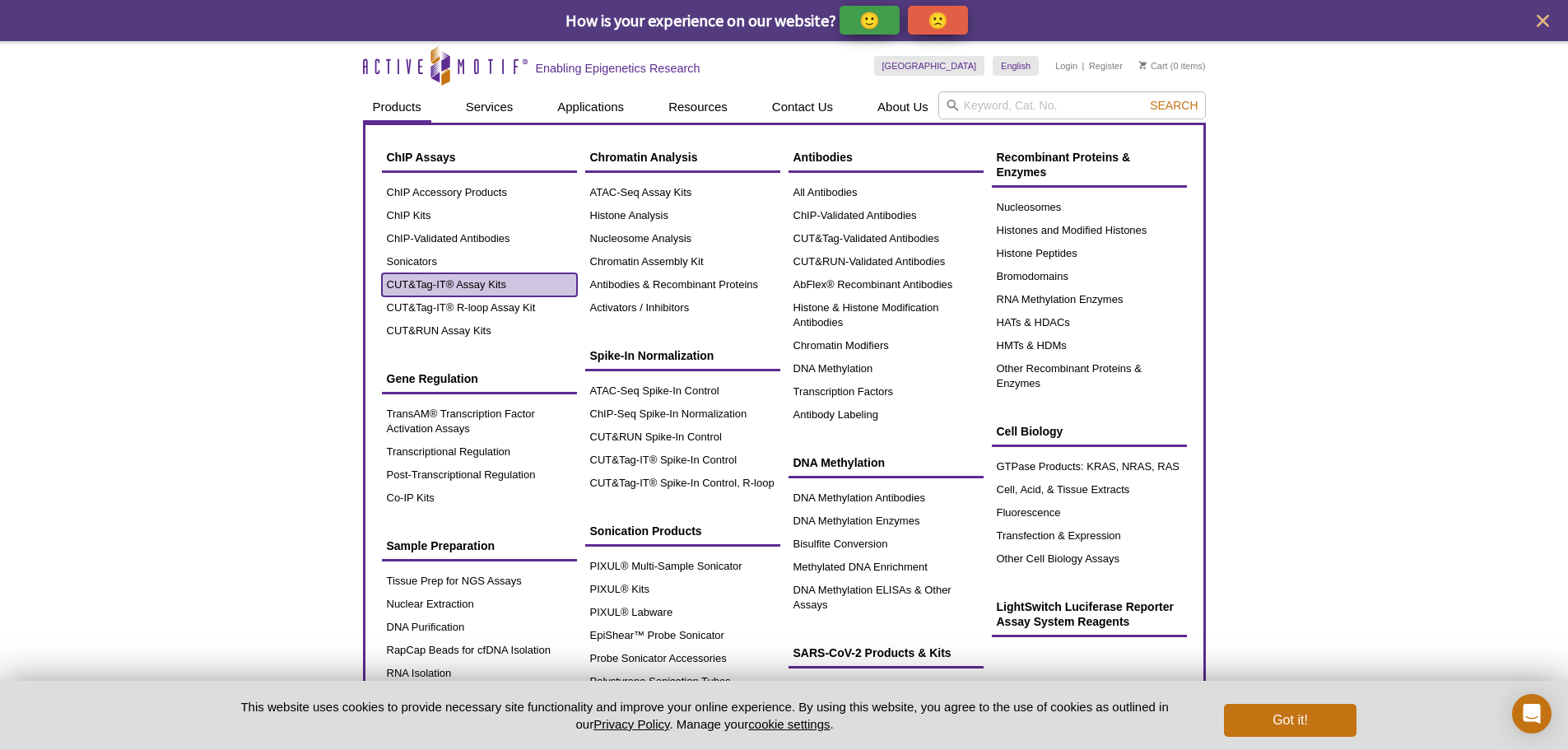
click at [443, 281] on link "CUT&Tag-IT® Assay Kits" at bounding box center [479, 285] width 195 height 23
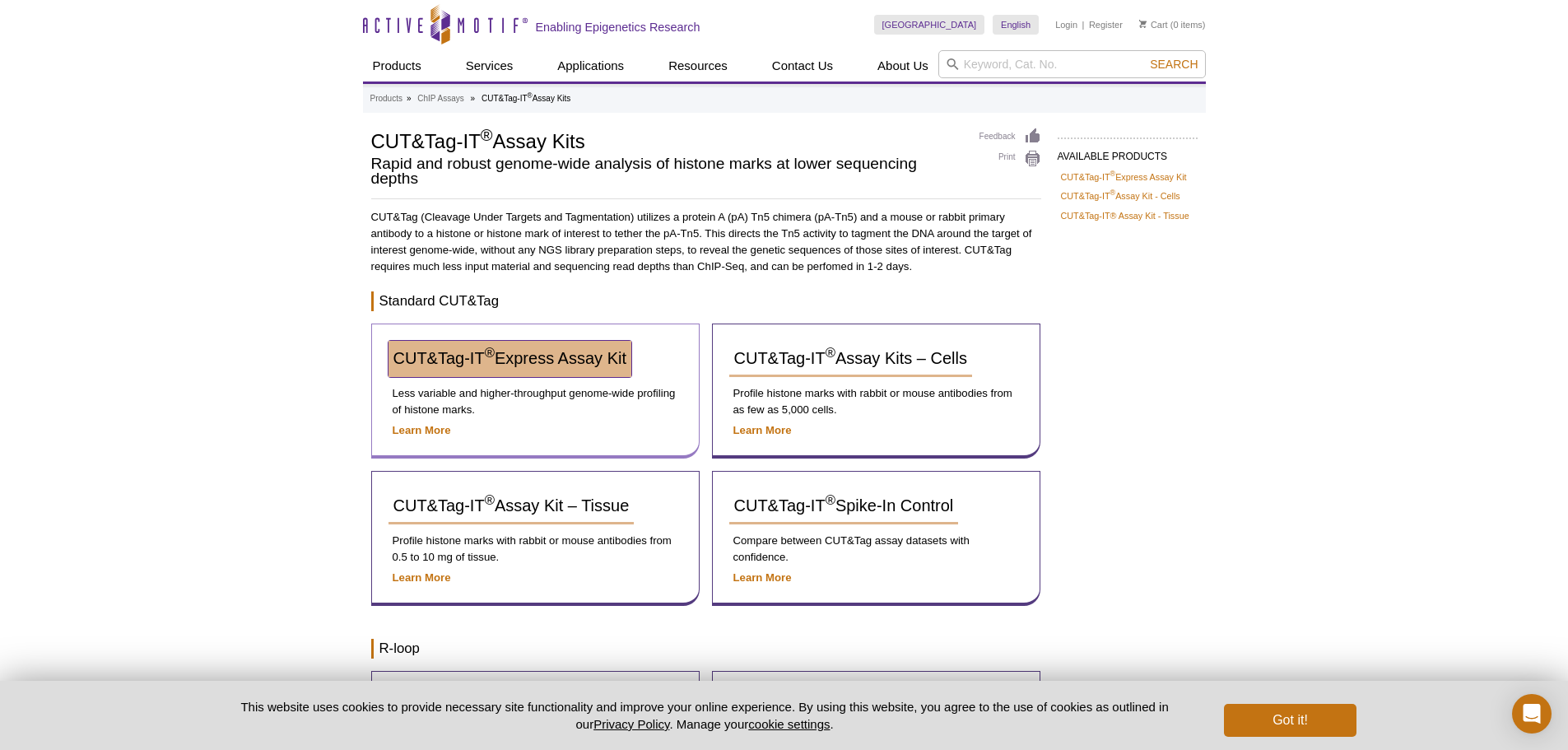
click at [588, 352] on span "CUT&Tag-IT ® Express Assay Kit" at bounding box center [510, 357] width 233 height 18
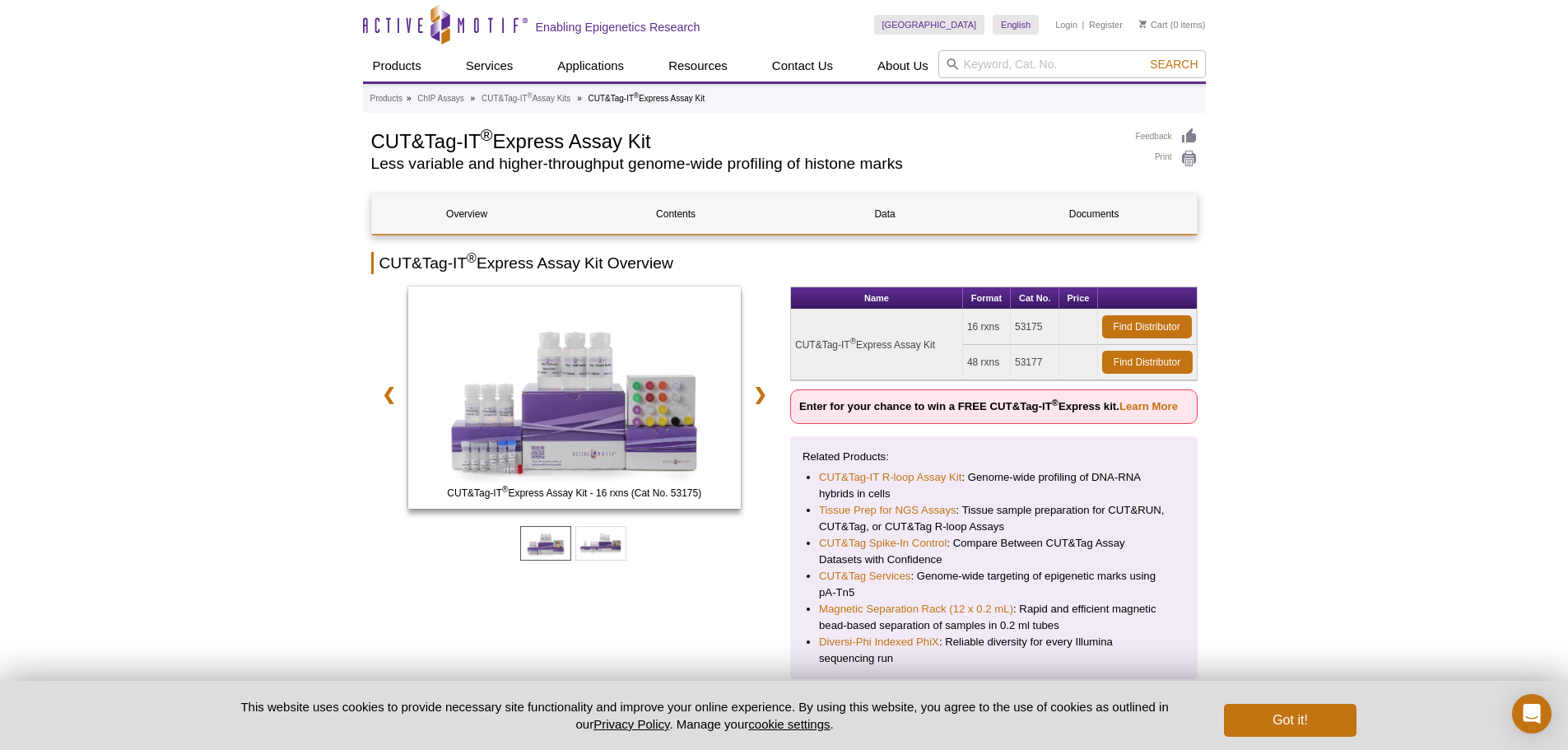
drag, startPoint x: 1332, startPoint y: 359, endPoint x: 1332, endPoint y: 372, distance: 13.0
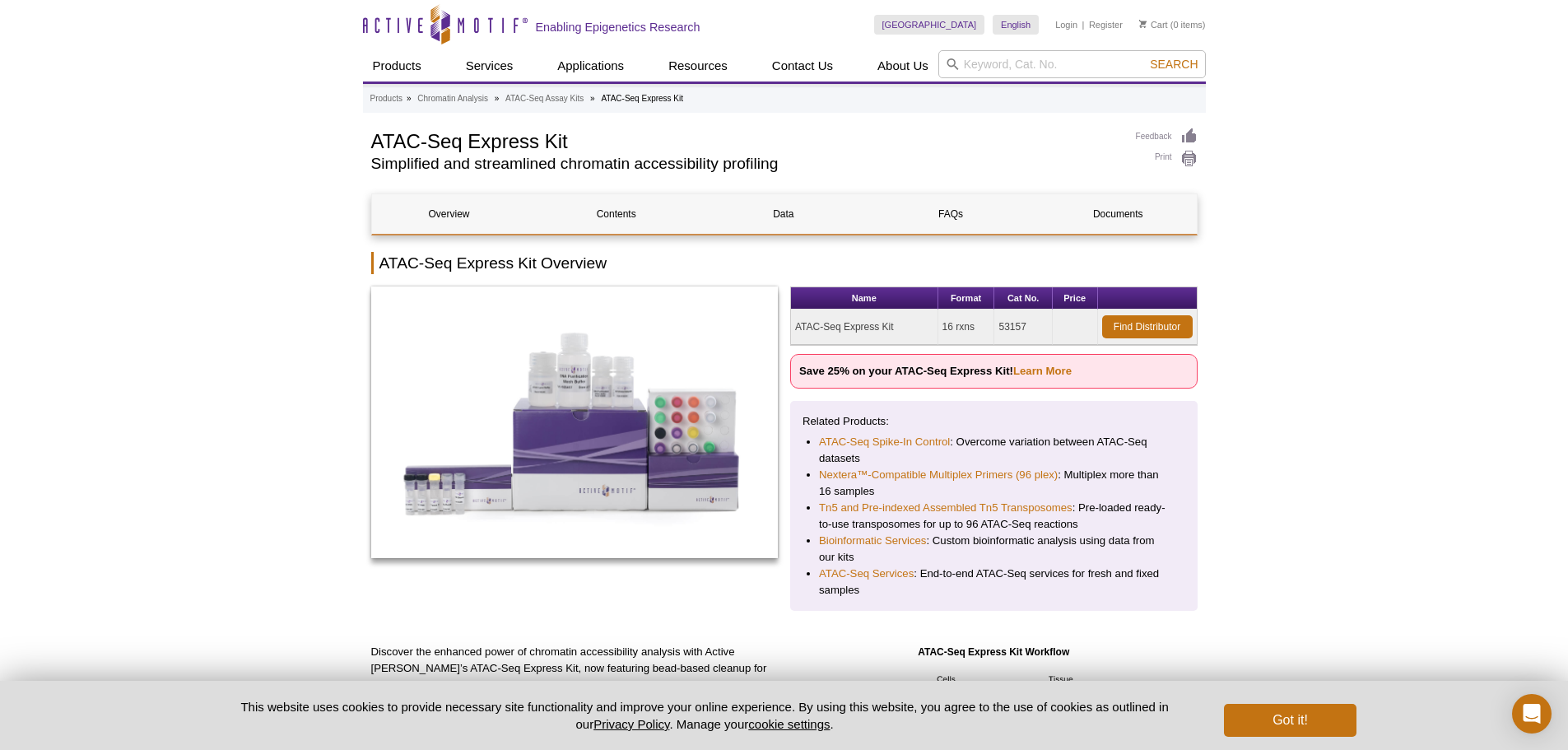
click at [1111, 70] on input "search" at bounding box center [1071, 64] width 267 height 28
click at [1169, 73] on input "39155" at bounding box center [1071, 64] width 267 height 28
click at [1073, 70] on input "39155" at bounding box center [1071, 64] width 267 height 28
type input "39155"
click at [1145, 57] on button "Search" at bounding box center [1174, 64] width 58 height 15
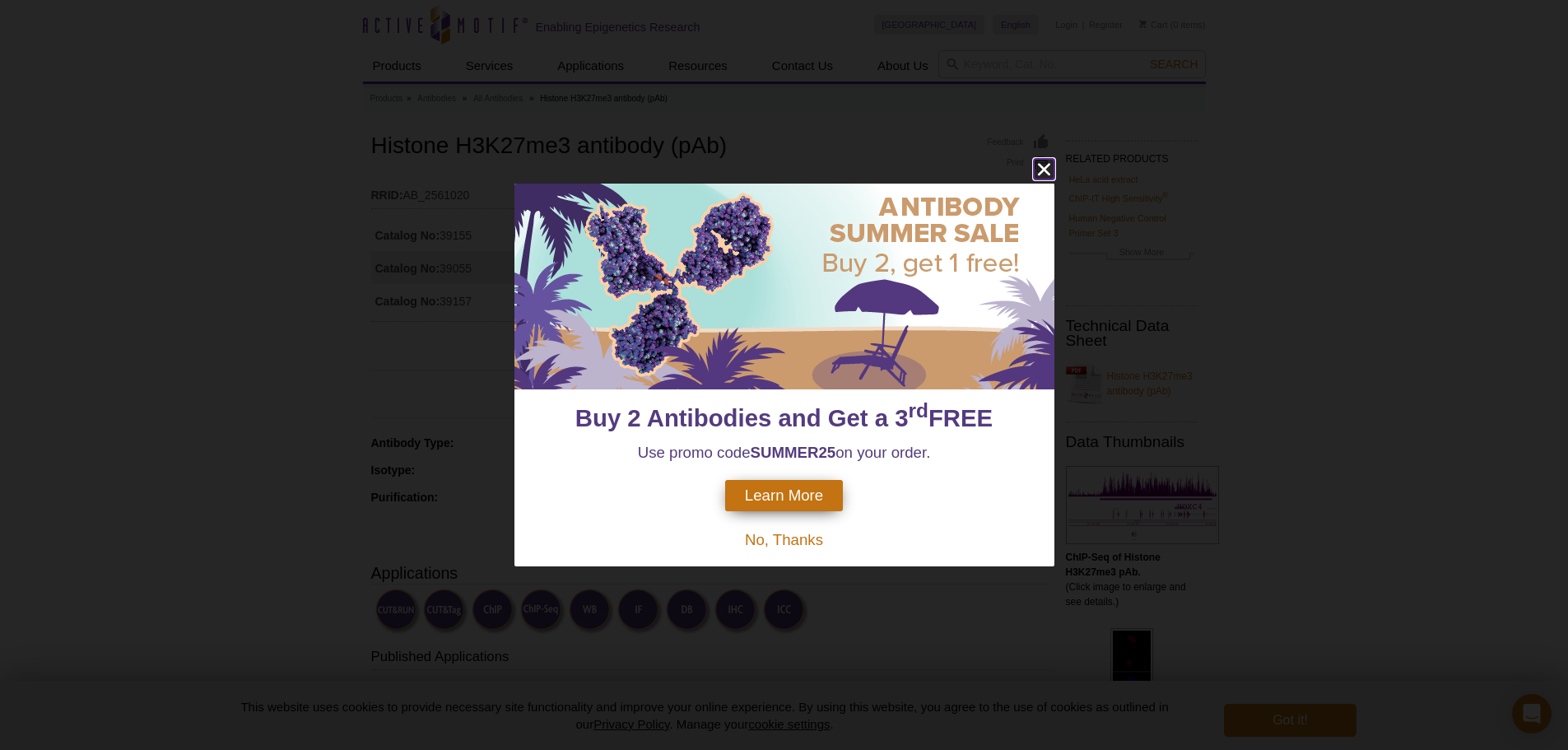
click at [1038, 164] on icon "close" at bounding box center [1042, 169] width 13 height 13
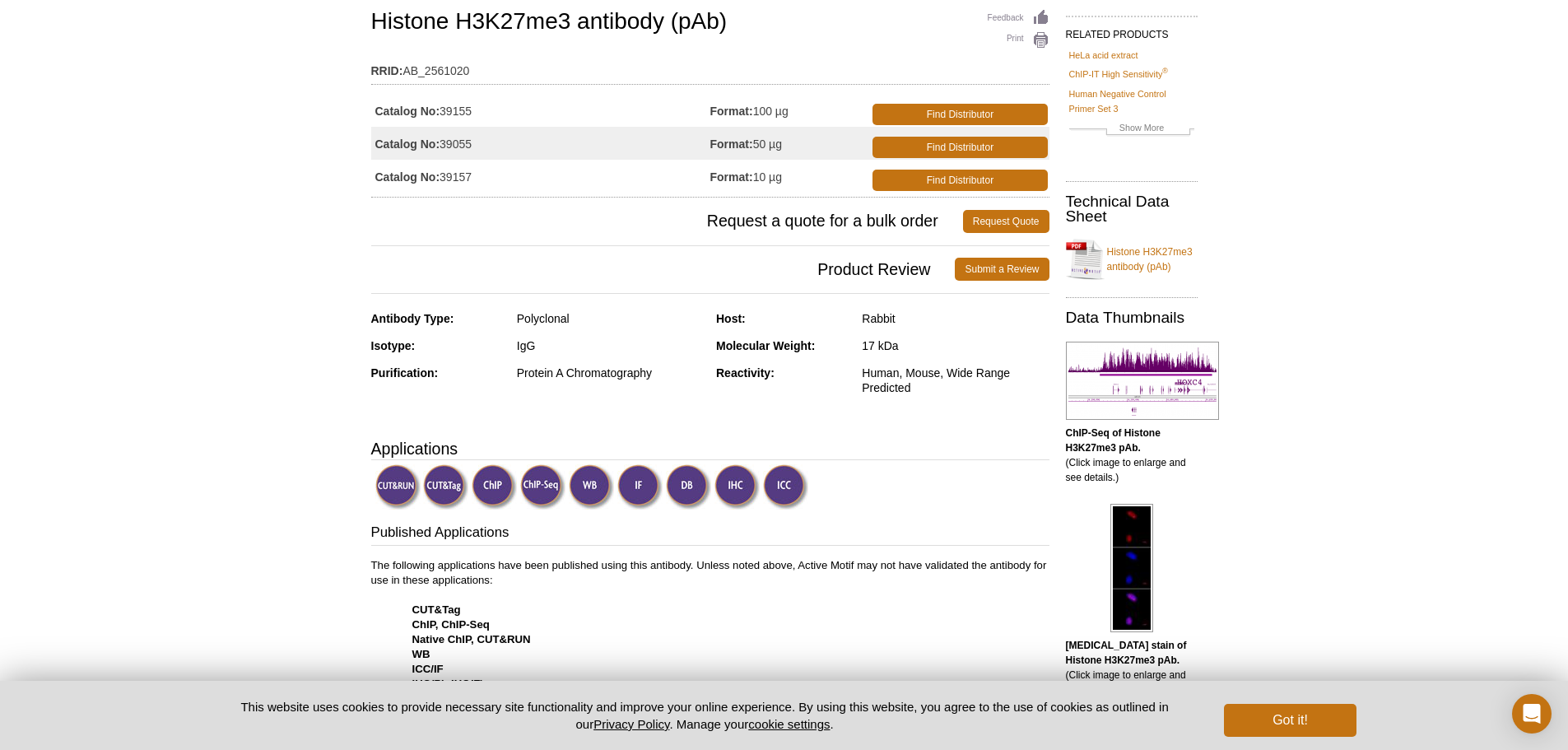
scroll to position [164, 0]
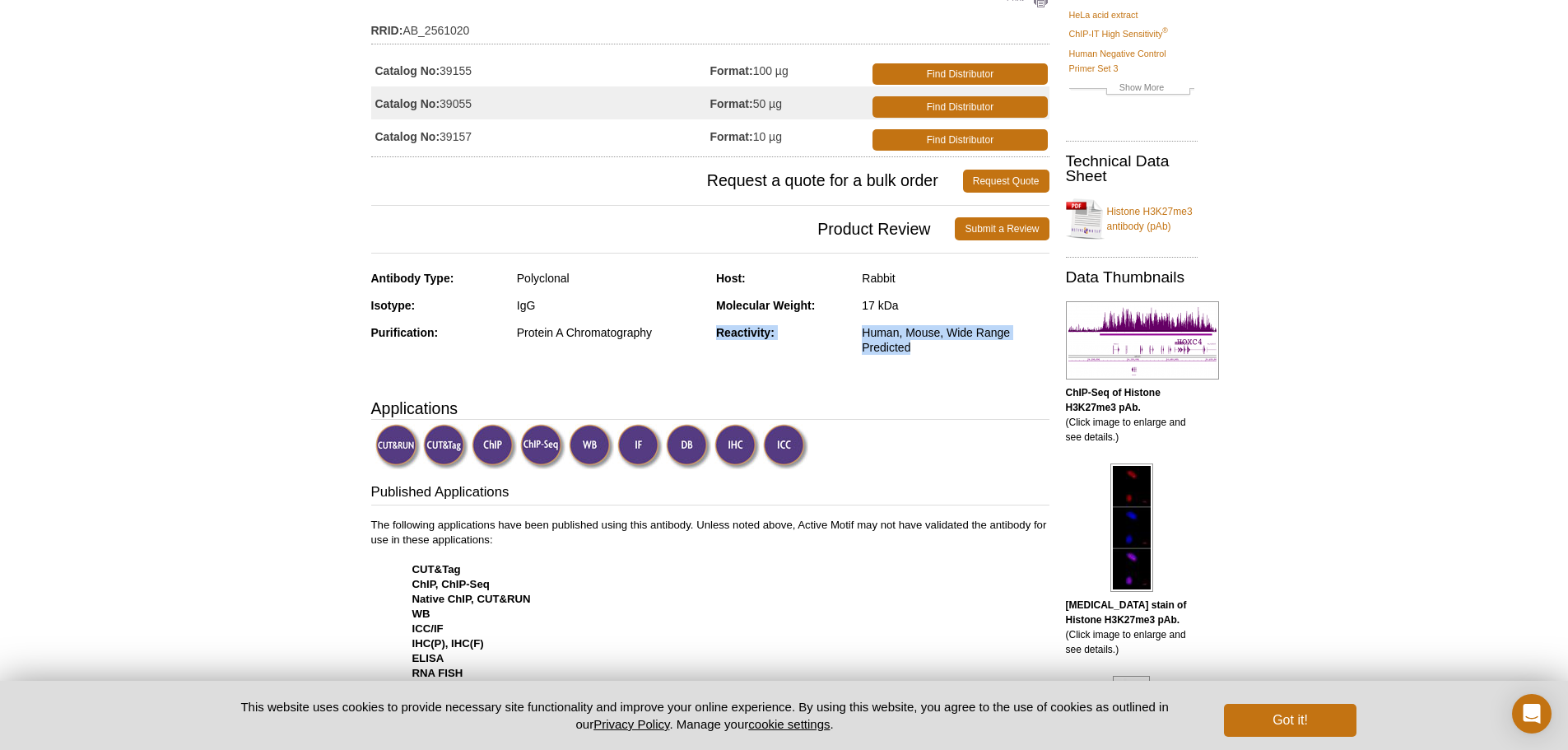
drag, startPoint x: 715, startPoint y: 331, endPoint x: 917, endPoint y: 352, distance: 203.1
click at [917, 352] on div "Reactivity: Human, Mouse, Wide Range Predicted" at bounding box center [882, 346] width 334 height 42
copy div "Reactivity: Human, Mouse, Wide Range Predicted"
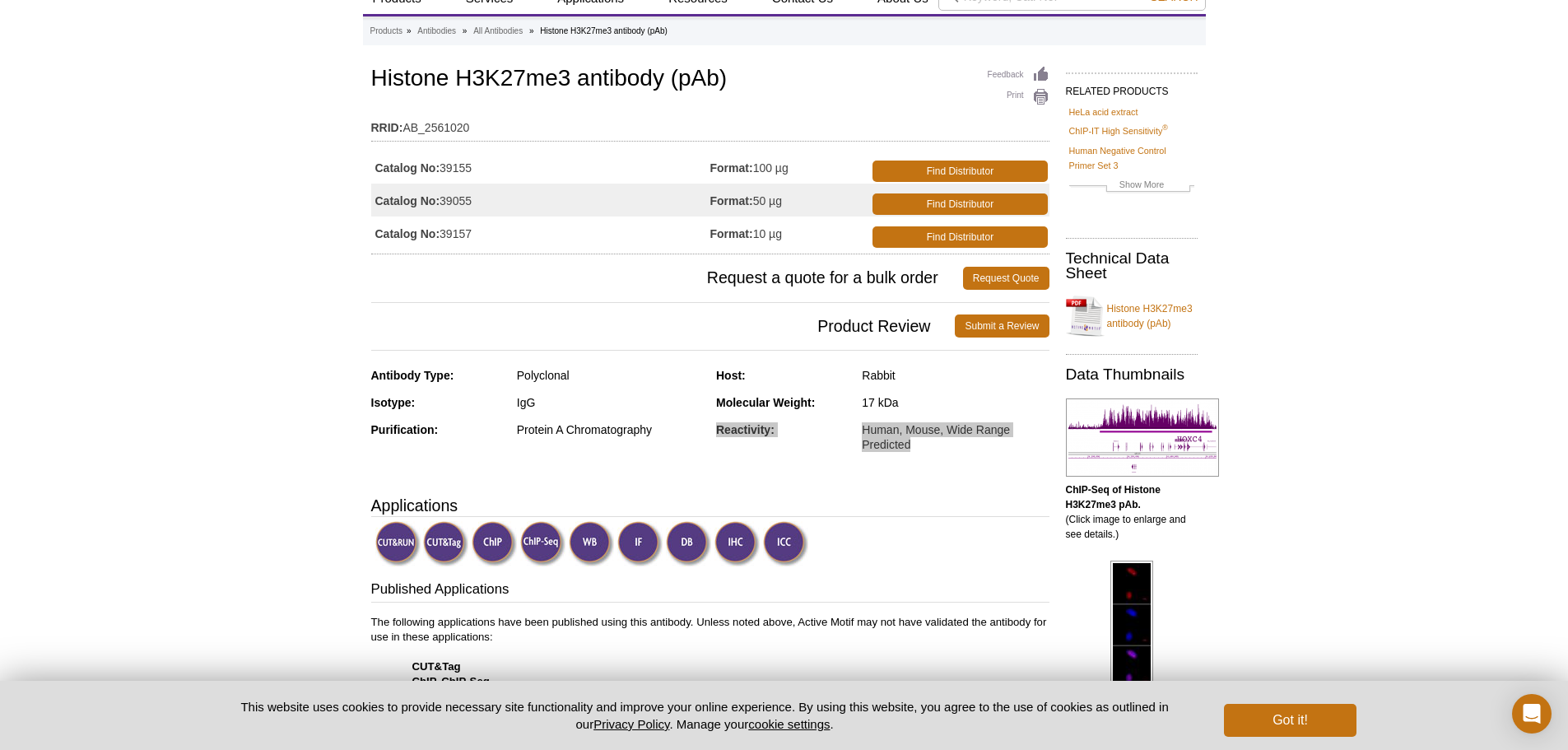
scroll to position [0, 0]
